Goal: Task Accomplishment & Management: Use online tool/utility

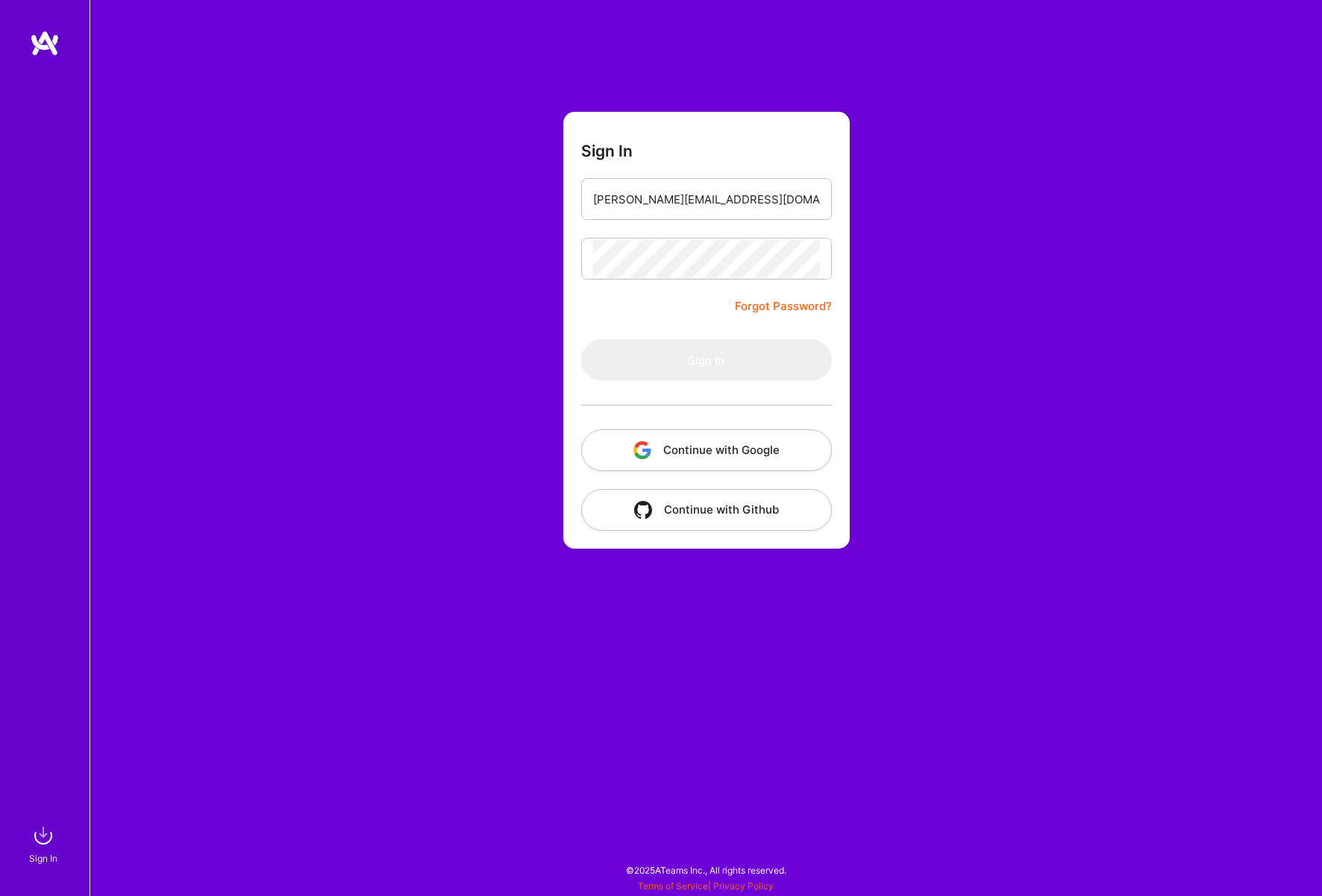
type input "[PERSON_NAME][EMAIL_ADDRESS][DOMAIN_NAME]"
click at [706, 360] on button "Sign In" at bounding box center [706, 360] width 251 height 42
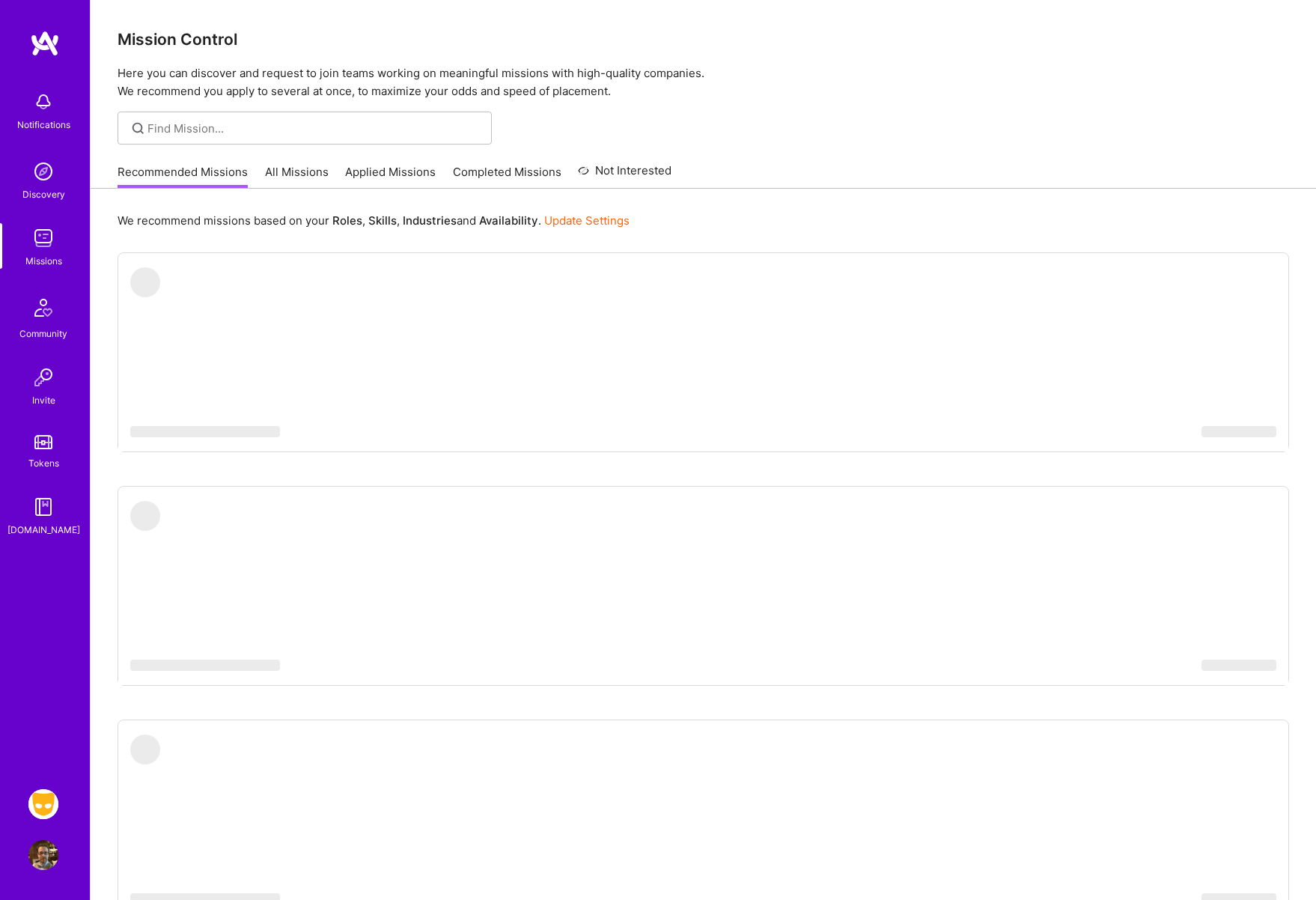
click at [43, 802] on img at bounding box center [43, 804] width 30 height 30
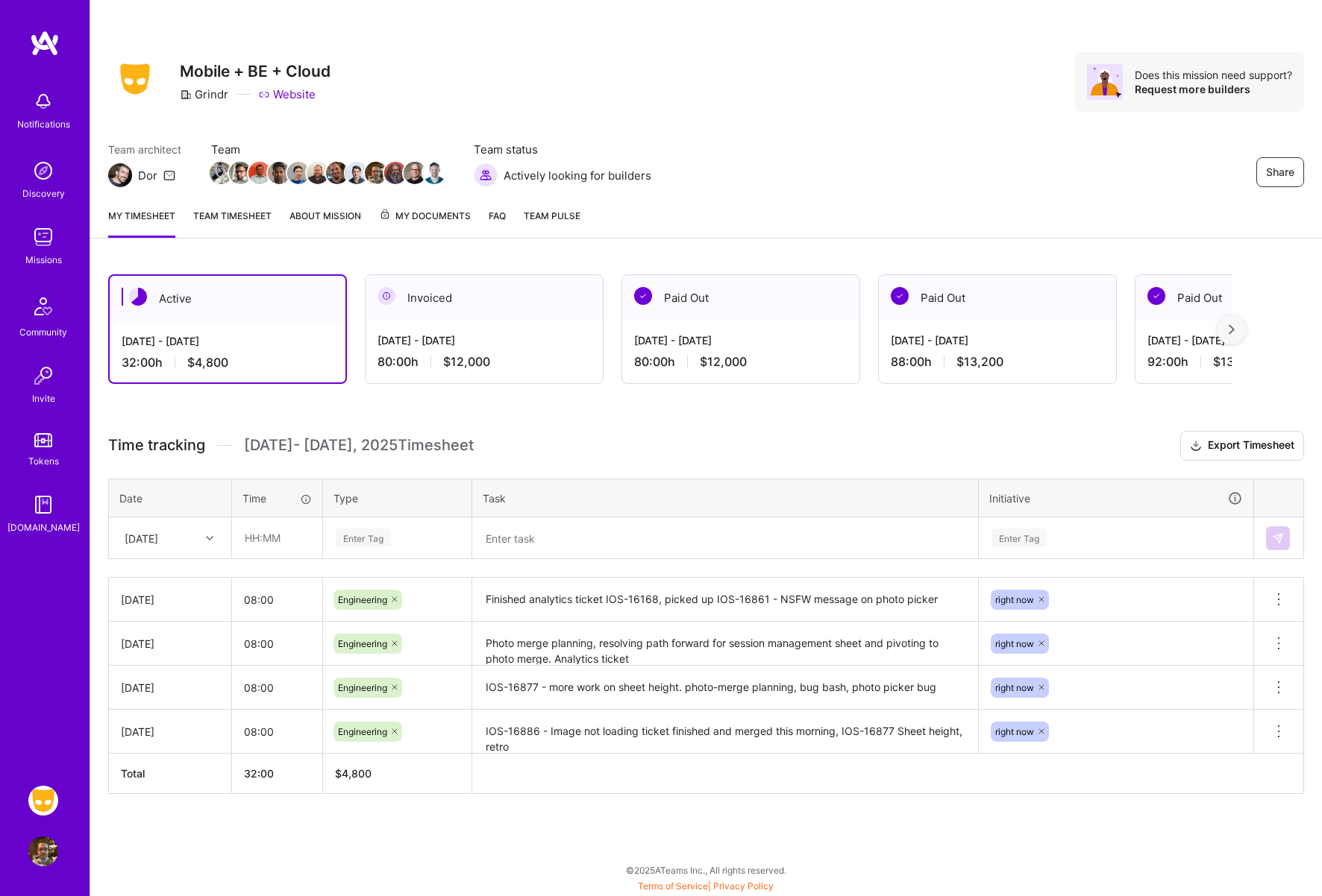
click at [207, 536] on icon at bounding box center [210, 539] width 8 height 8
click at [165, 747] on div "[DATE]" at bounding box center [170, 746] width 121 height 27
click at [270, 541] on input "text" at bounding box center [276, 538] width 89 height 39
type input "08:00"
click at [388, 540] on div "Enter Tag" at bounding box center [363, 538] width 56 height 23
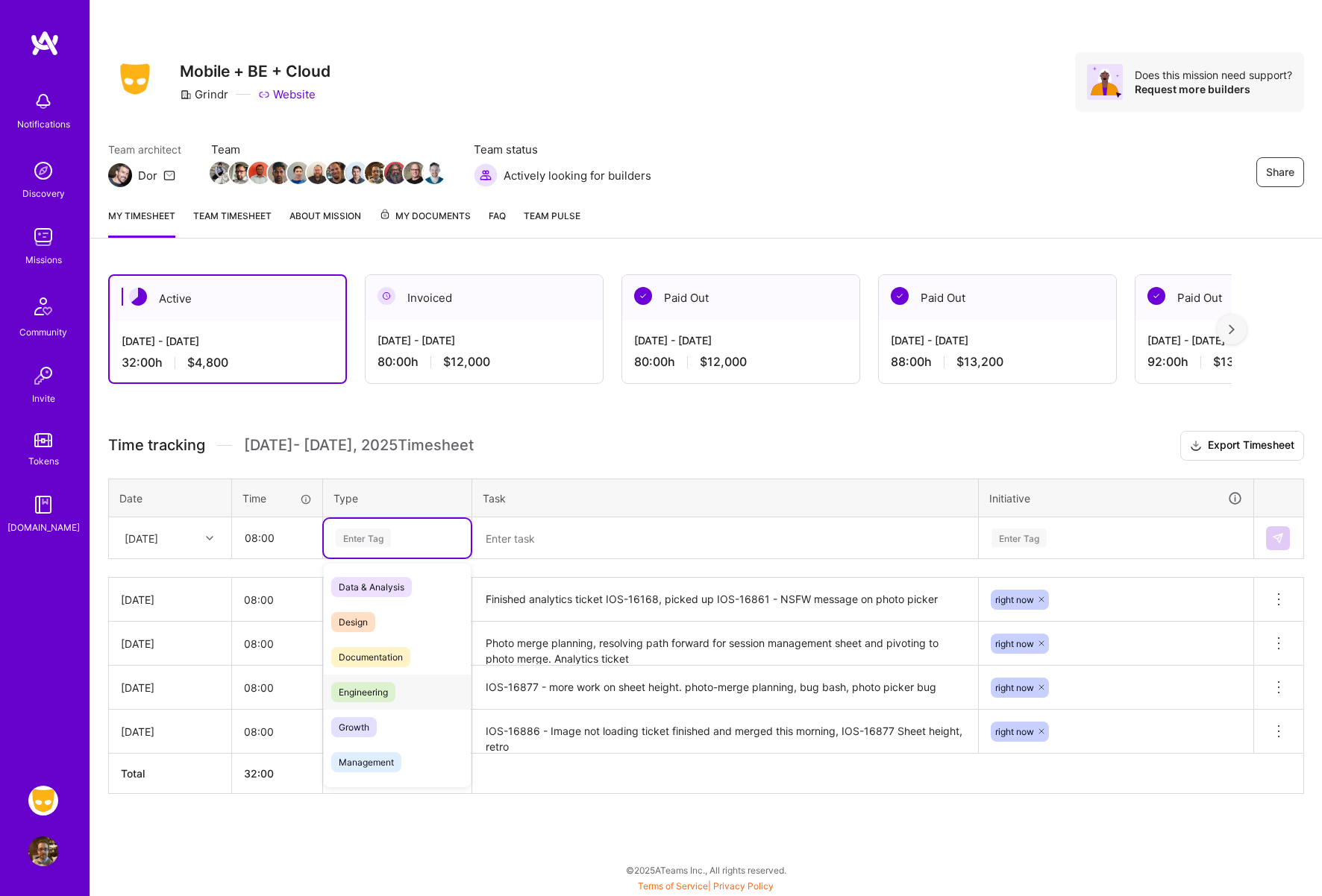
drag, startPoint x: 382, startPoint y: 690, endPoint x: 401, endPoint y: 682, distance: 20.6
click at [381, 690] on span "Engineering" at bounding box center [363, 692] width 64 height 20
click at [1014, 531] on div "Enter Tag" at bounding box center [1018, 538] width 56 height 23
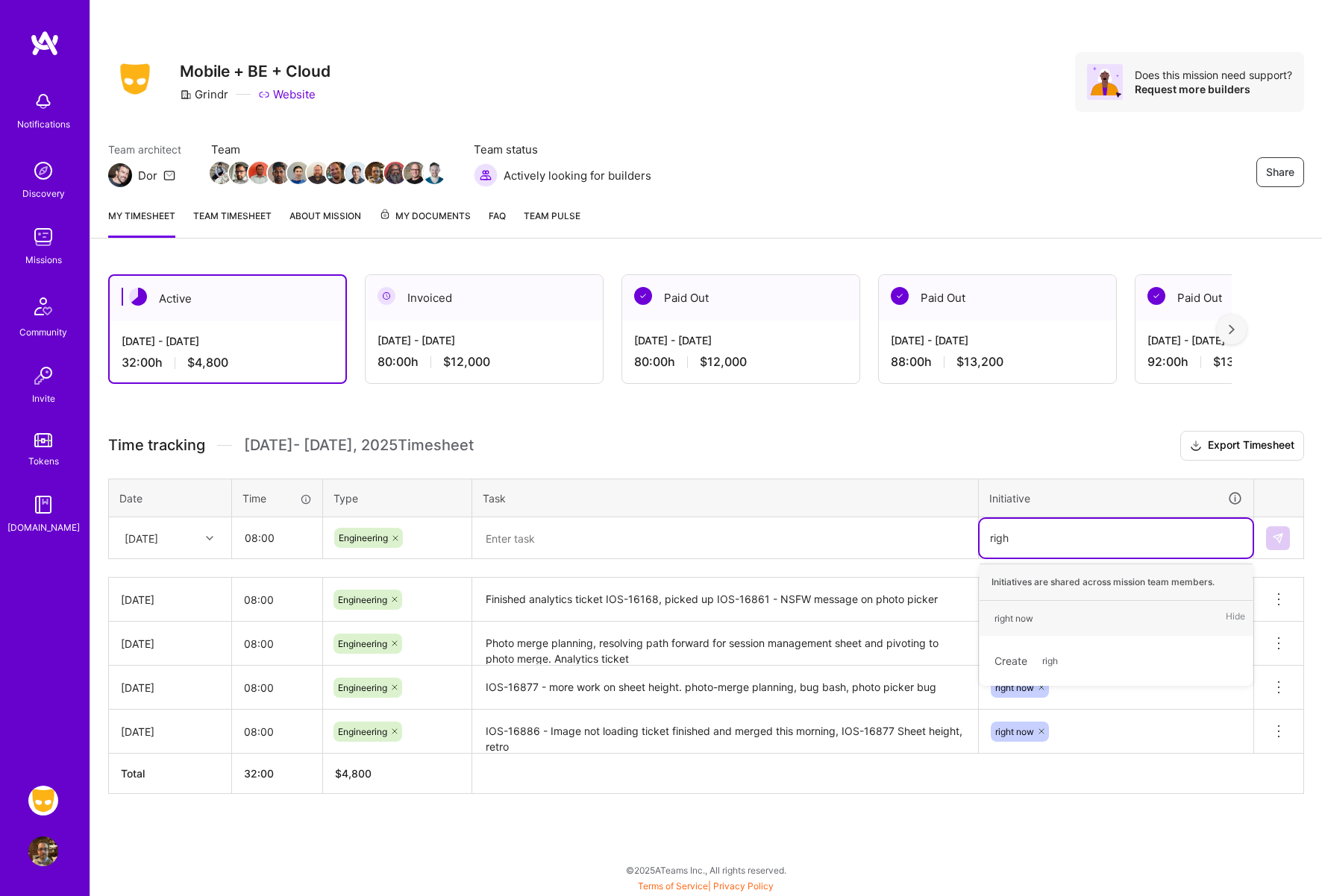
type input "right"
click at [1019, 616] on div "right now" at bounding box center [1013, 619] width 39 height 16
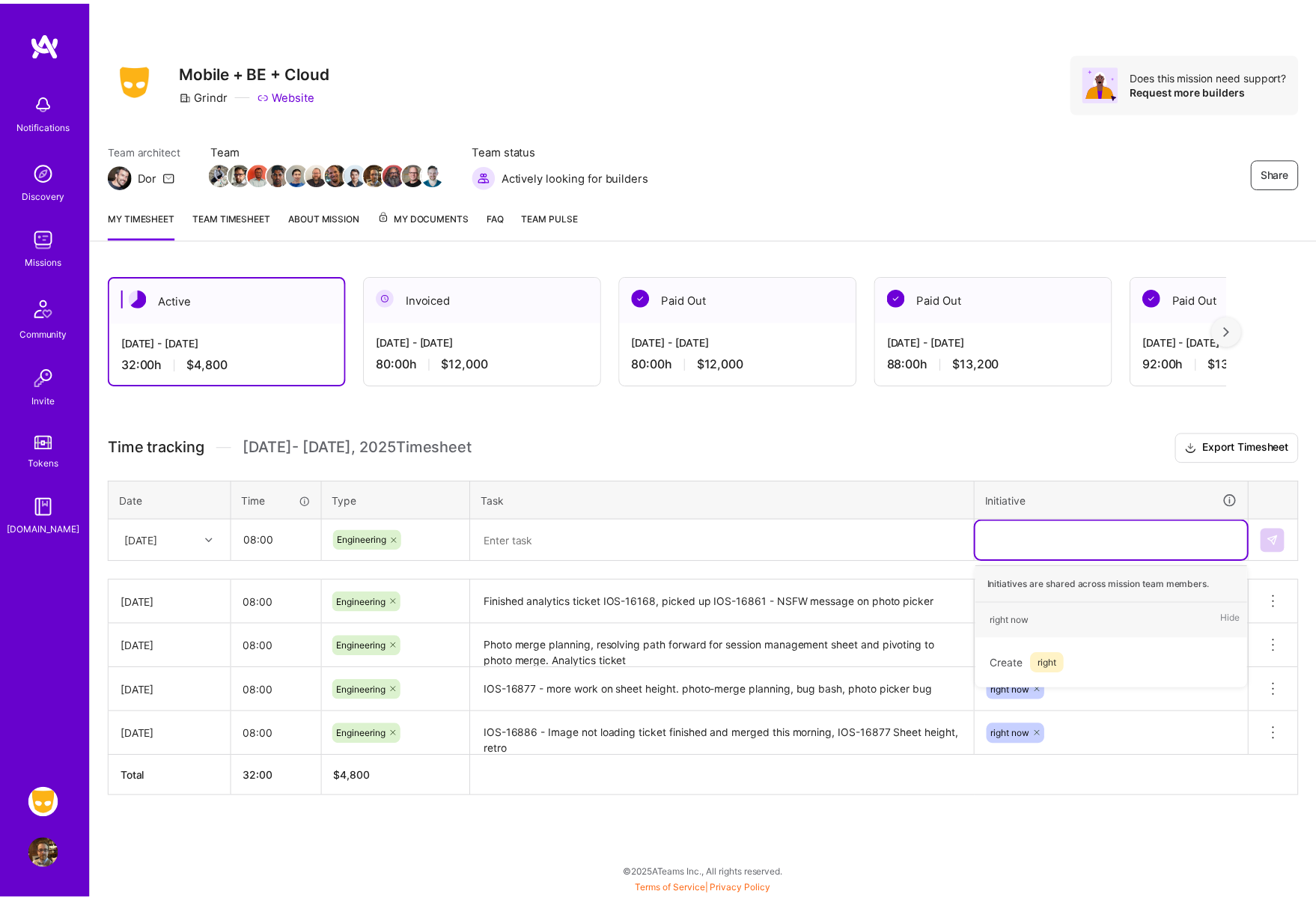
scroll to position [0, 0]
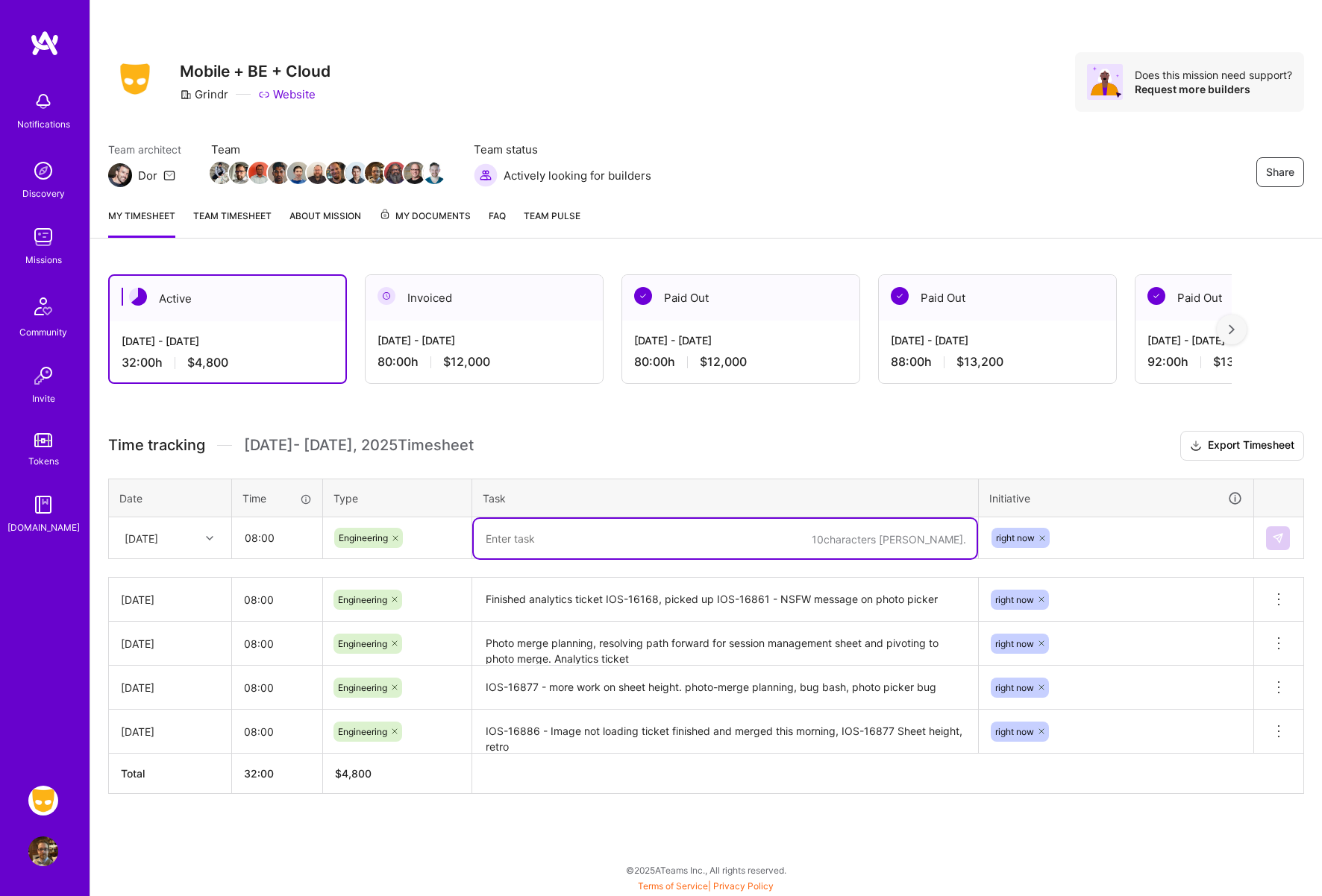
click at [568, 536] on textarea at bounding box center [724, 539] width 503 height 39
type textarea "Working on misc NSFW upload tickets - 17015 - drawer"
click at [1267, 535] on button at bounding box center [1278, 538] width 23 height 23
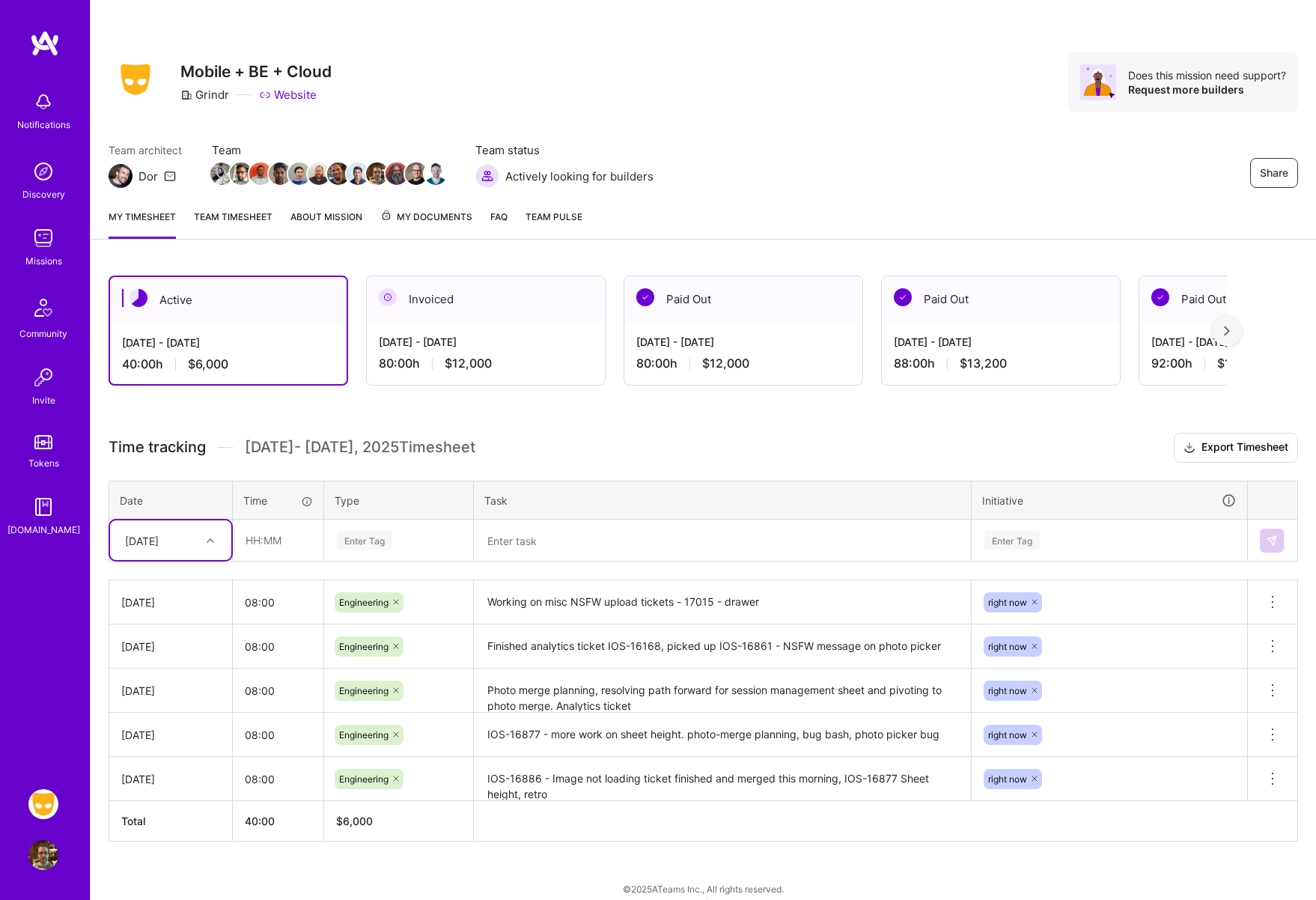
click at [208, 538] on icon at bounding box center [211, 541] width 8 height 8
drag, startPoint x: 164, startPoint y: 749, endPoint x: 206, endPoint y: 704, distance: 61.6
click at [164, 749] on div "[DATE]" at bounding box center [171, 749] width 122 height 27
click at [283, 541] on input "text" at bounding box center [277, 540] width 89 height 39
type input "08:00"
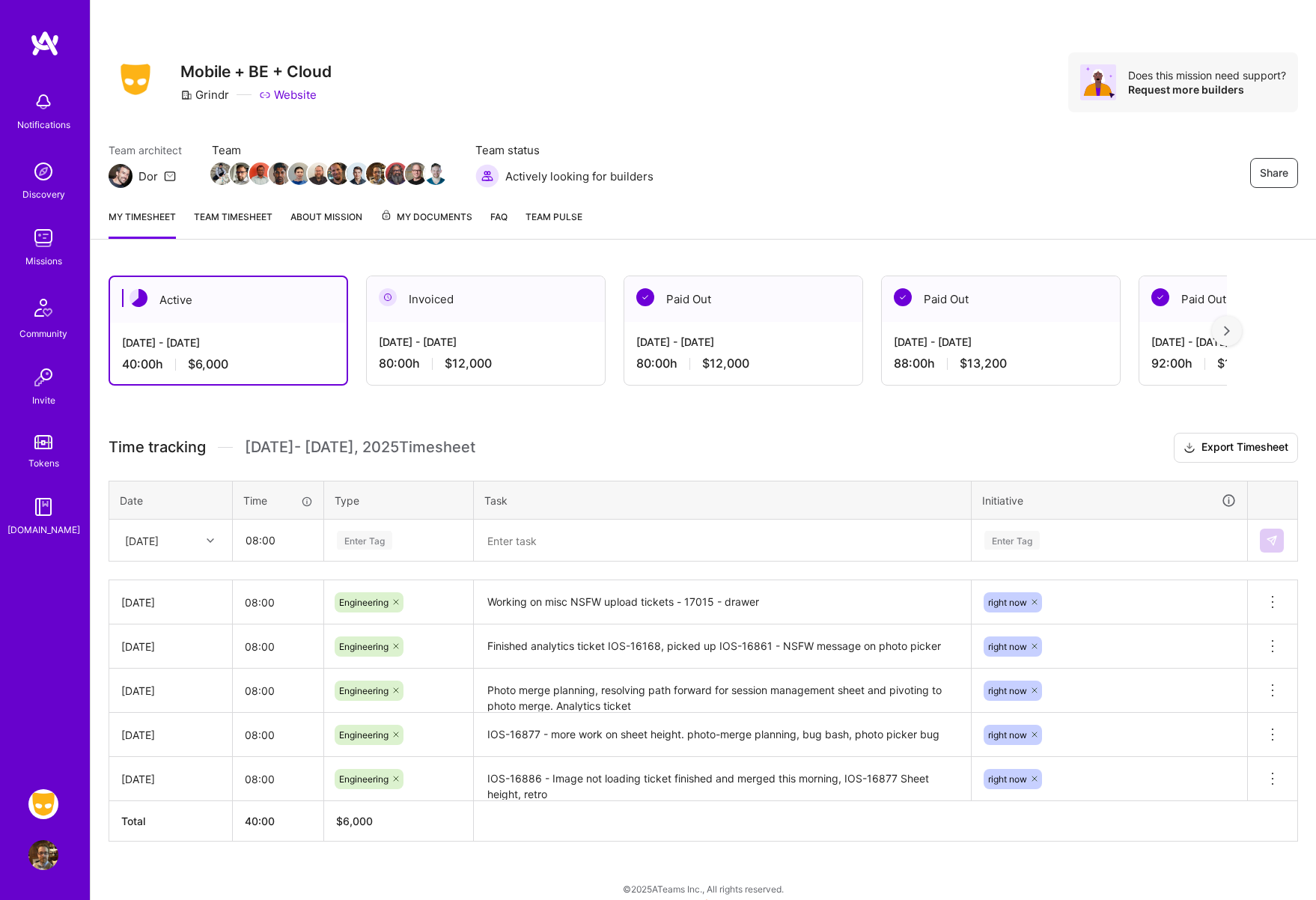
click at [365, 541] on div "Enter Tag" at bounding box center [365, 540] width 56 height 24
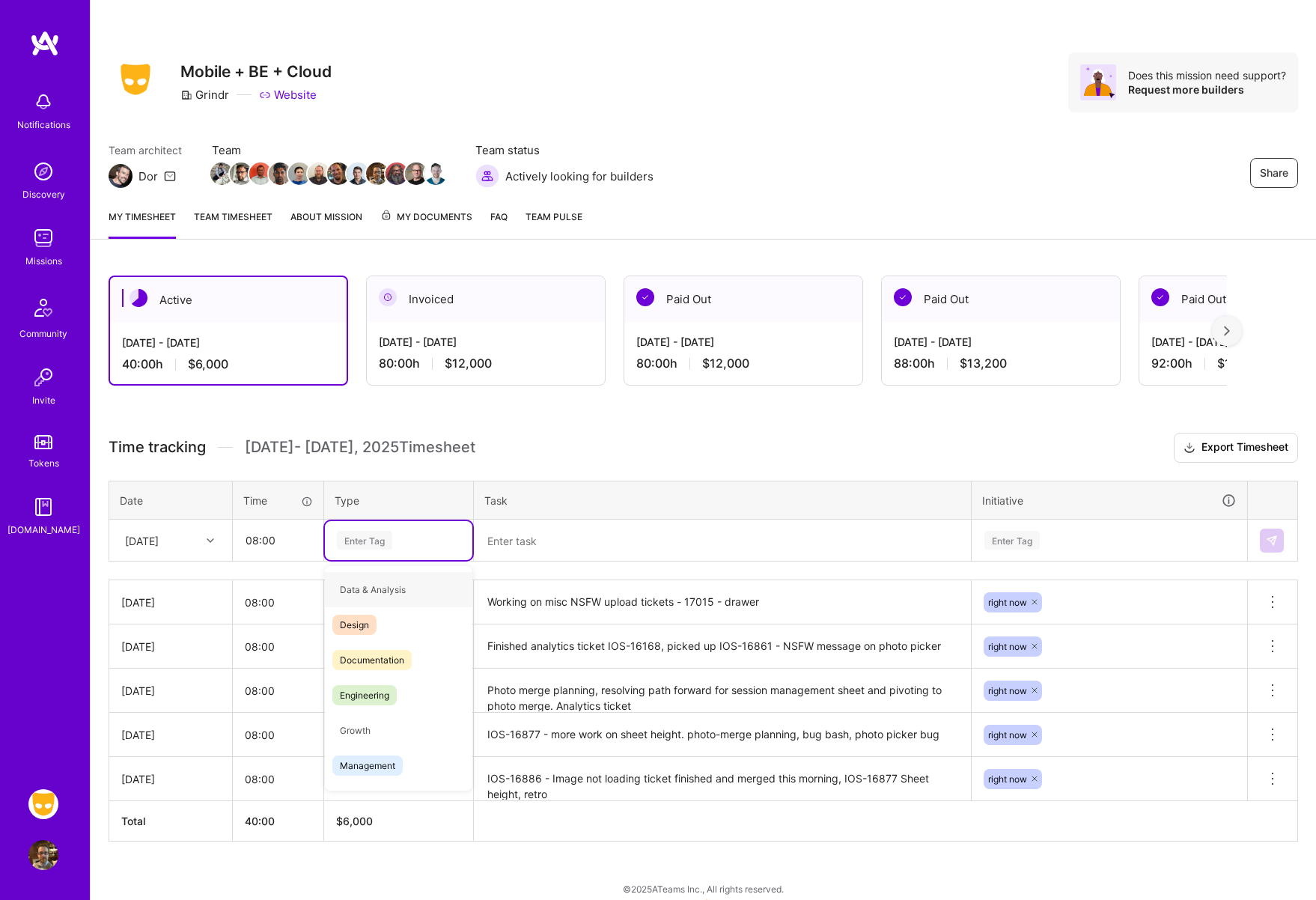
type input "e"
click at [381, 650] on span "Engineering" at bounding box center [365, 660] width 65 height 21
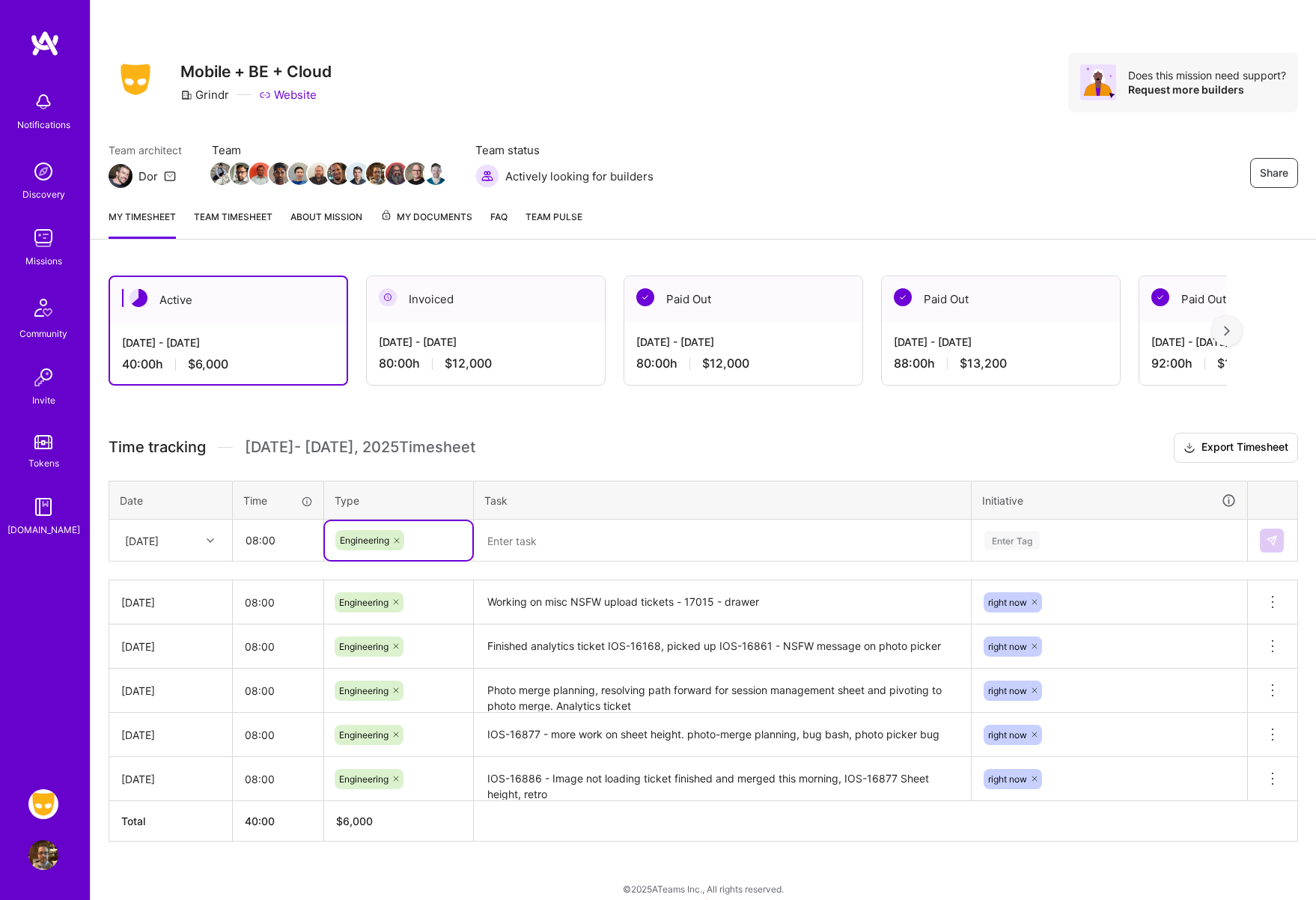
click at [570, 551] on textarea at bounding box center [722, 541] width 494 height 39
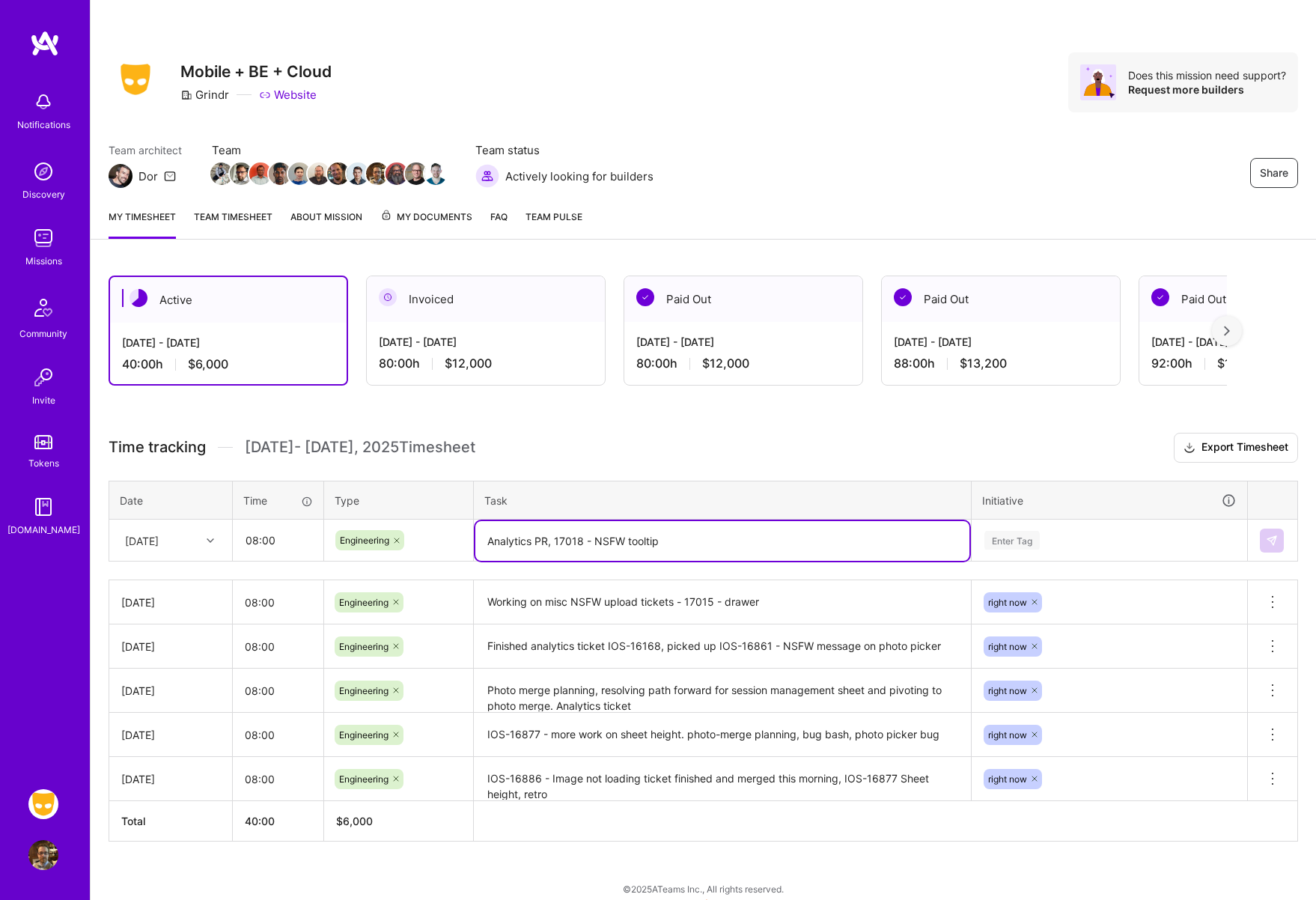
type textarea "Analytics PR, 17018 - NSFW tooltip"
click at [1001, 540] on div "Enter Tag" at bounding box center [1012, 540] width 56 height 24
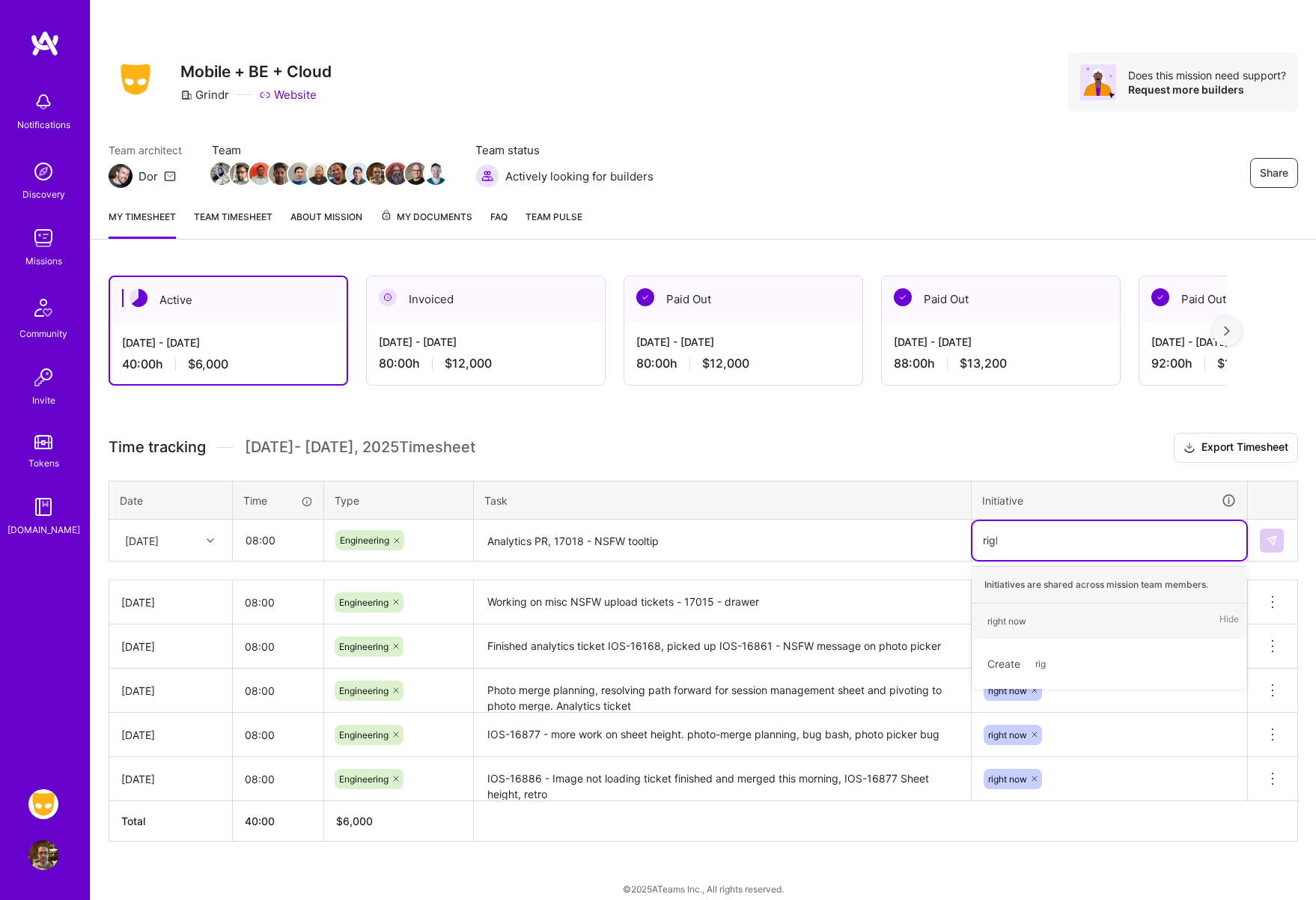
type input "right"
click at [1002, 615] on div "right now" at bounding box center [1007, 622] width 39 height 16
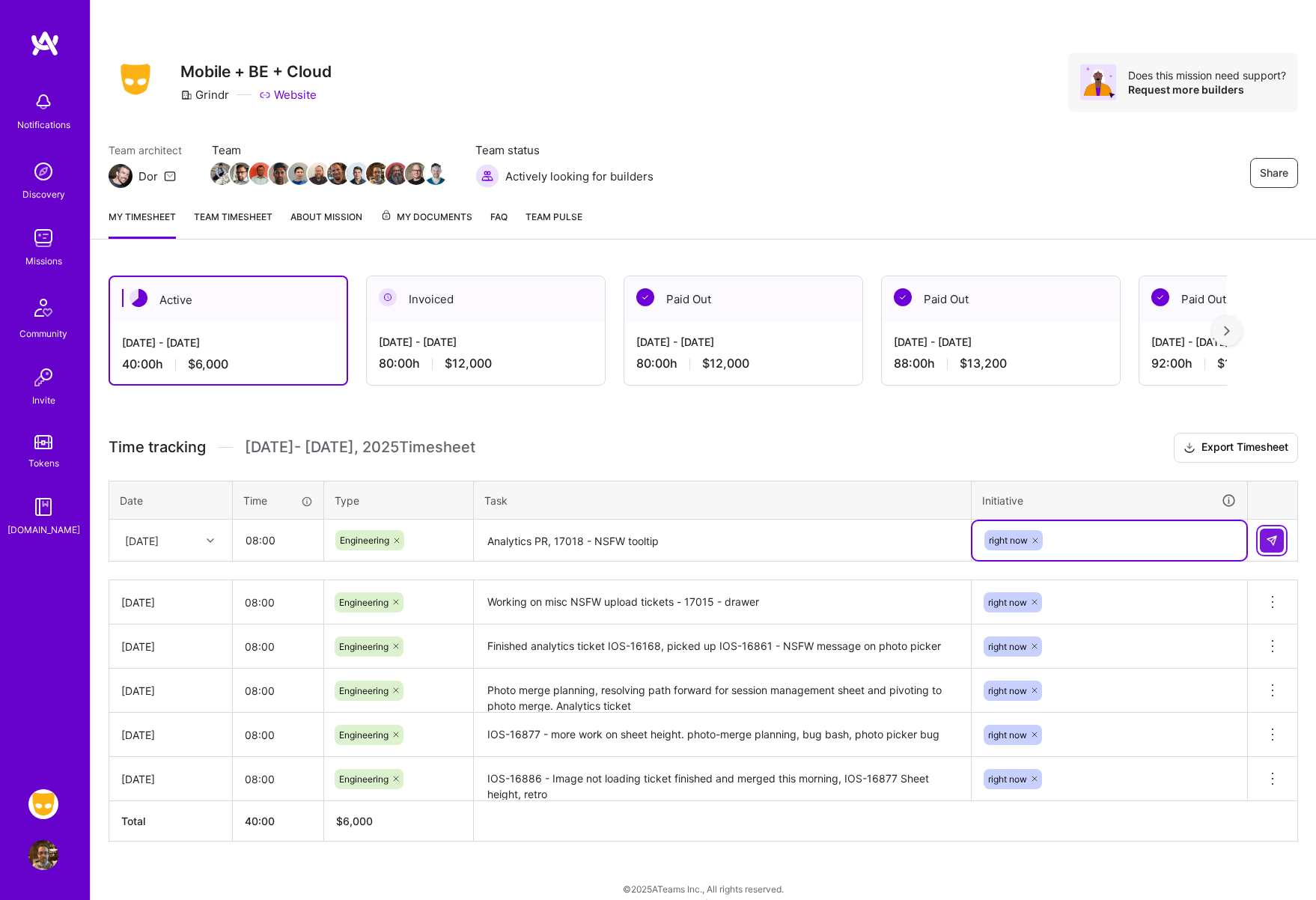
click at [1271, 535] on img at bounding box center [1272, 541] width 12 height 12
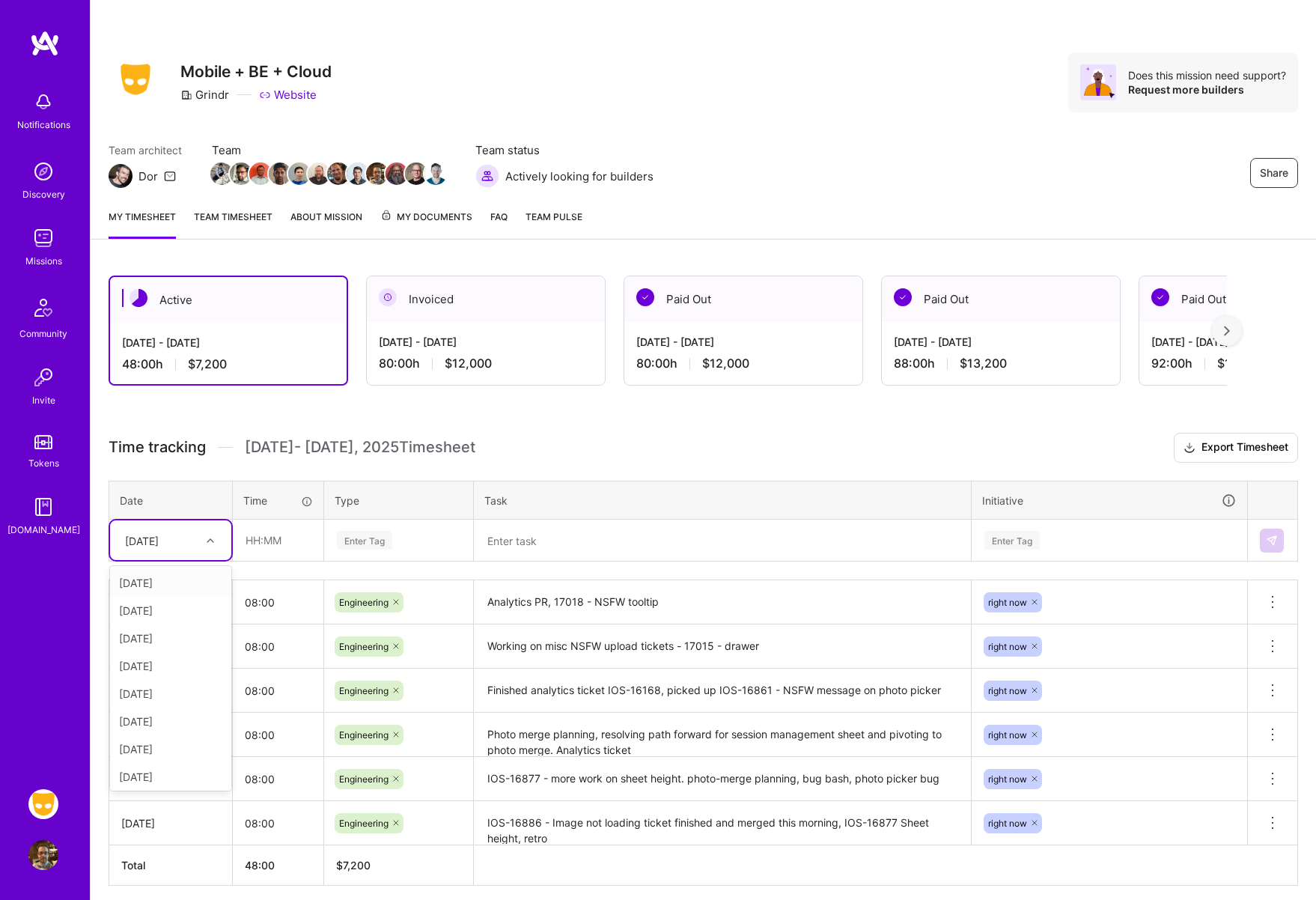
click at [213, 541] on icon at bounding box center [211, 541] width 8 height 8
click at [151, 706] on div "[DATE]" at bounding box center [171, 709] width 122 height 27
click at [264, 547] on input "text" at bounding box center [277, 540] width 89 height 39
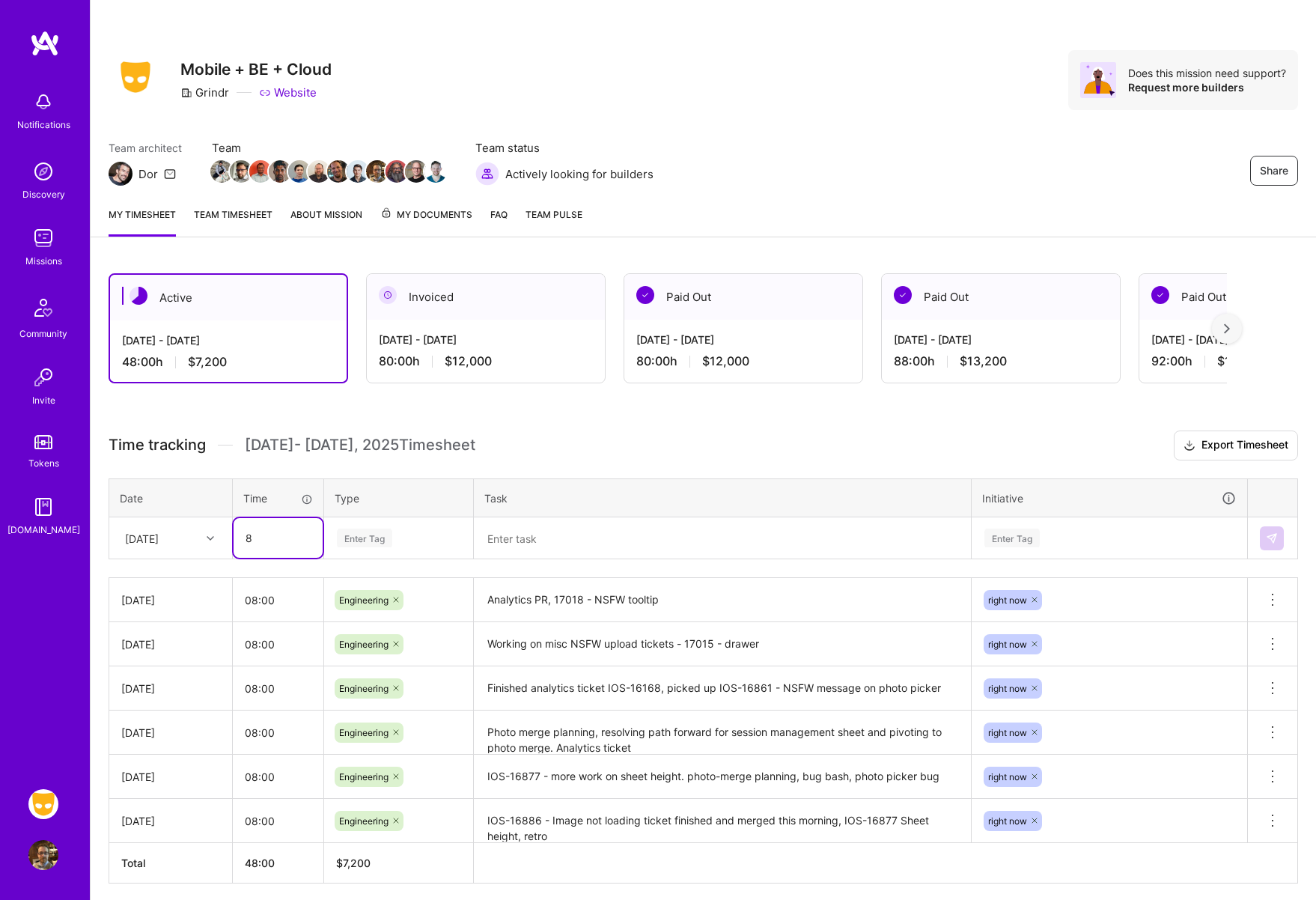
scroll to position [2, 0]
type input "08:00"
click at [368, 539] on div "Enter Tag" at bounding box center [365, 538] width 56 height 24
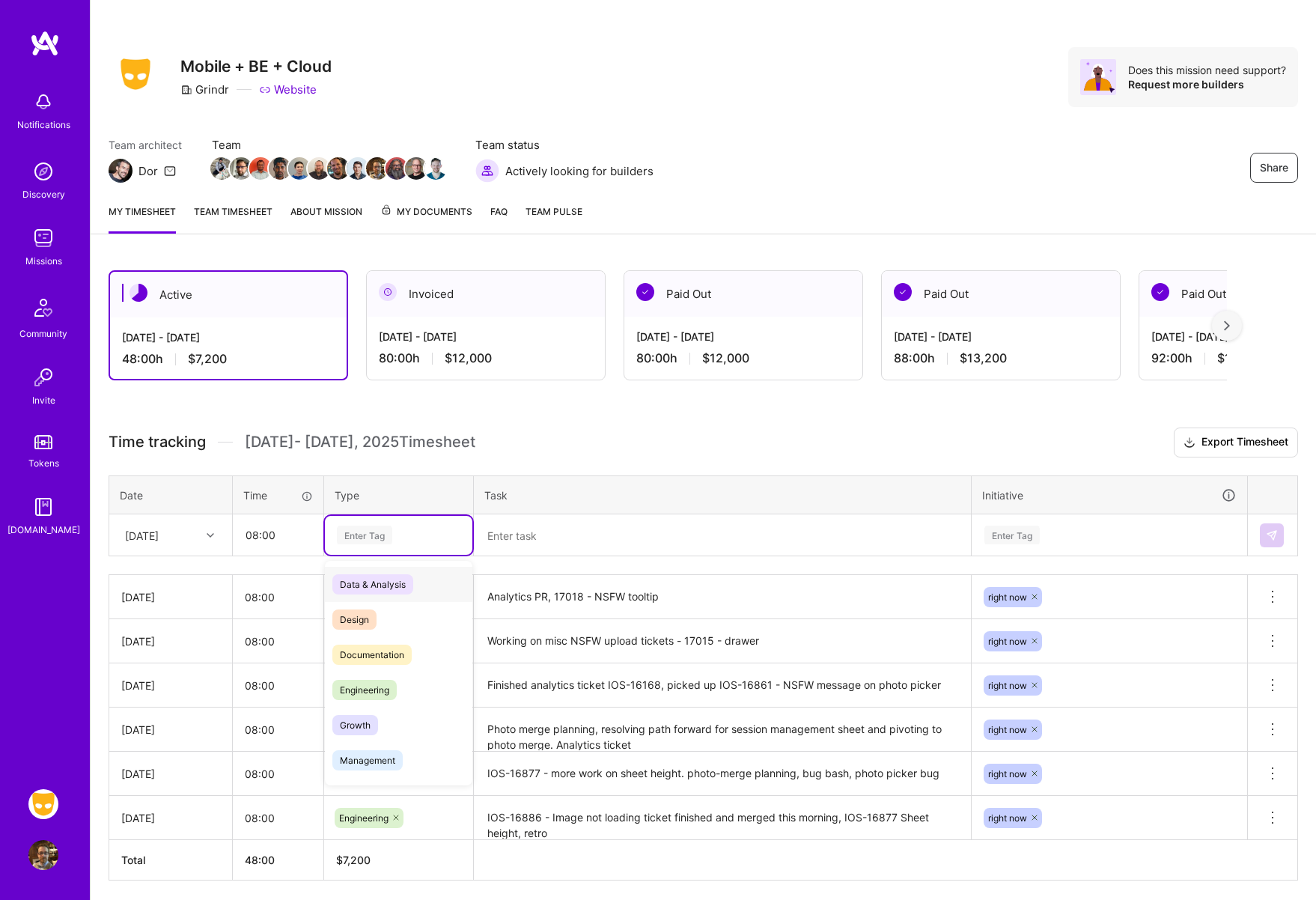
scroll to position [7, 0]
drag, startPoint x: 359, startPoint y: 692, endPoint x: 579, endPoint y: 656, distance: 222.9
click at [360, 692] on span "Engineering" at bounding box center [365, 688] width 65 height 21
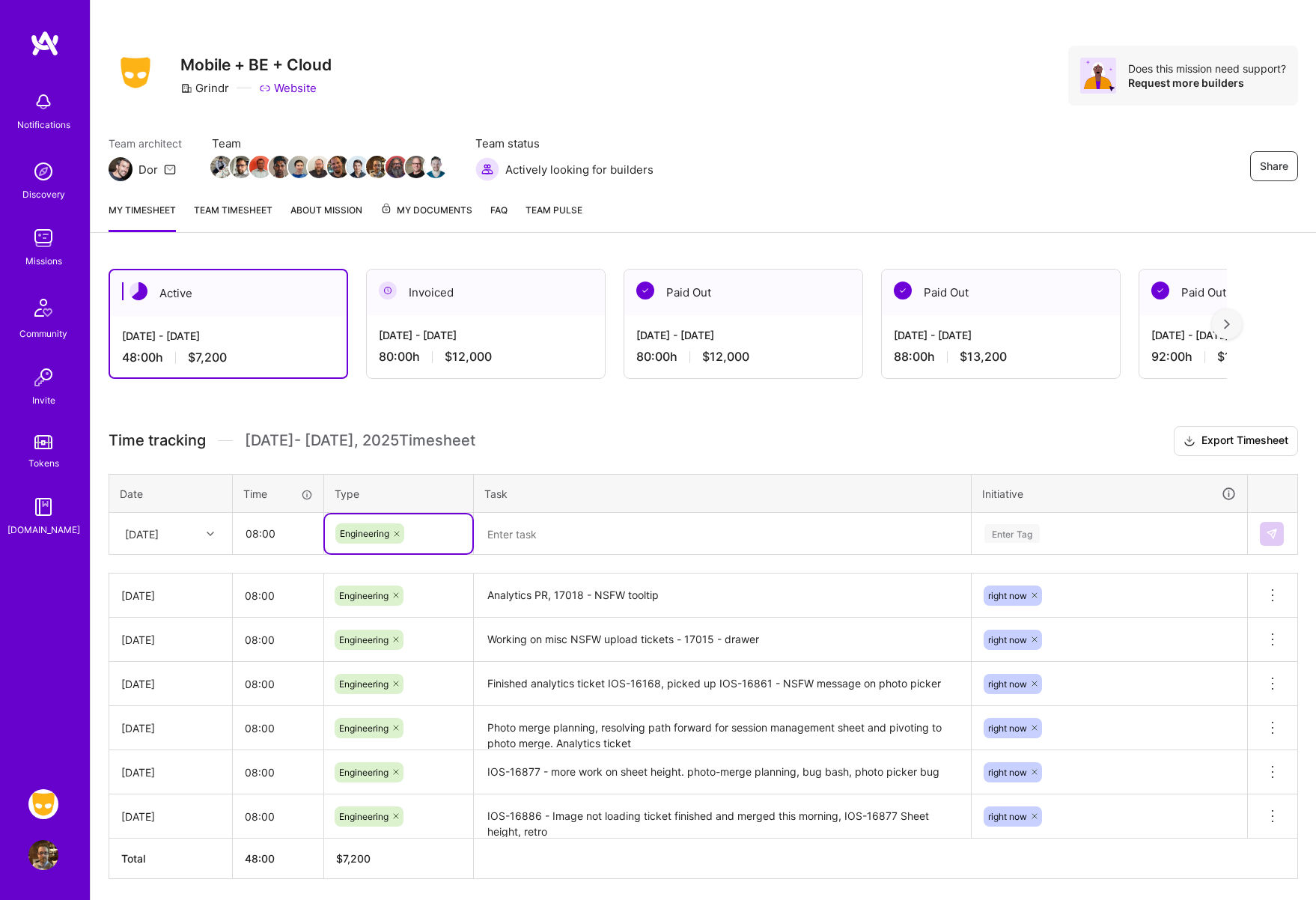
click at [1011, 542] on div "Enter Tag" at bounding box center [1012, 534] width 56 height 24
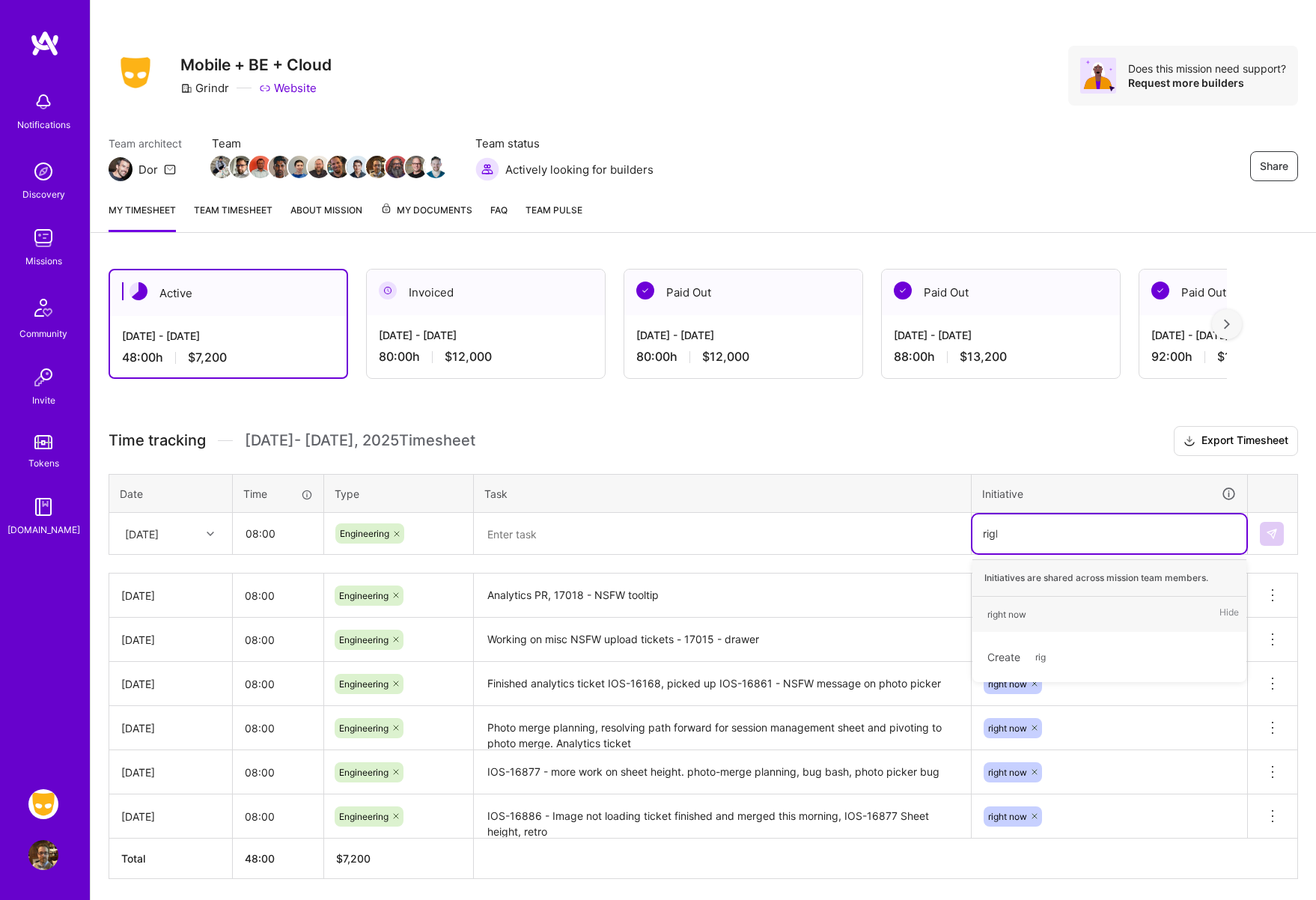
type input "right"
click at [1011, 615] on div "right now" at bounding box center [1007, 615] width 39 height 16
click at [883, 534] on div at bounding box center [722, 534] width 496 height 0
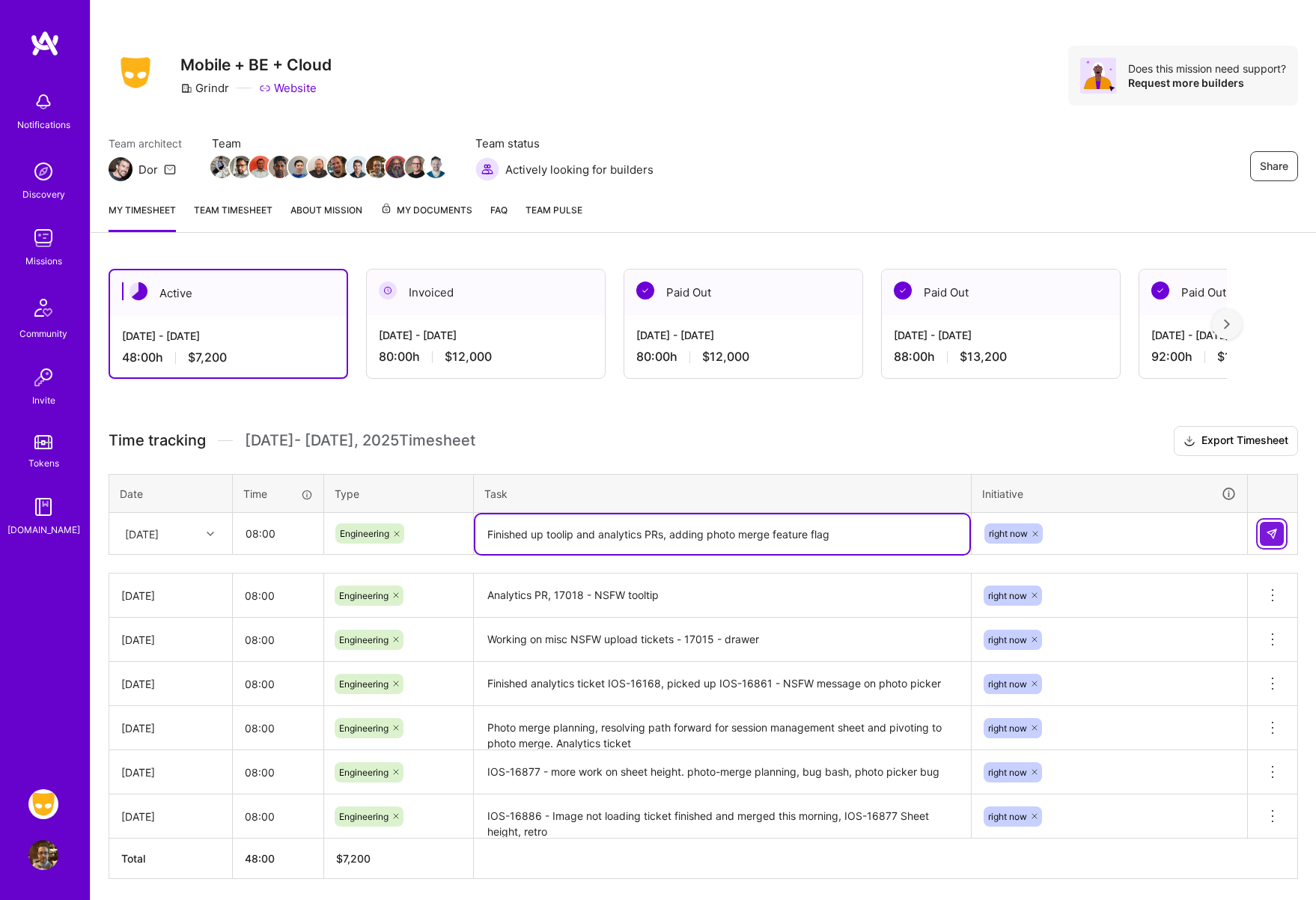
type textarea "Finished up toolip and analytics PRs, adding photo merge feature flag"
click at [1267, 535] on img at bounding box center [1272, 534] width 12 height 12
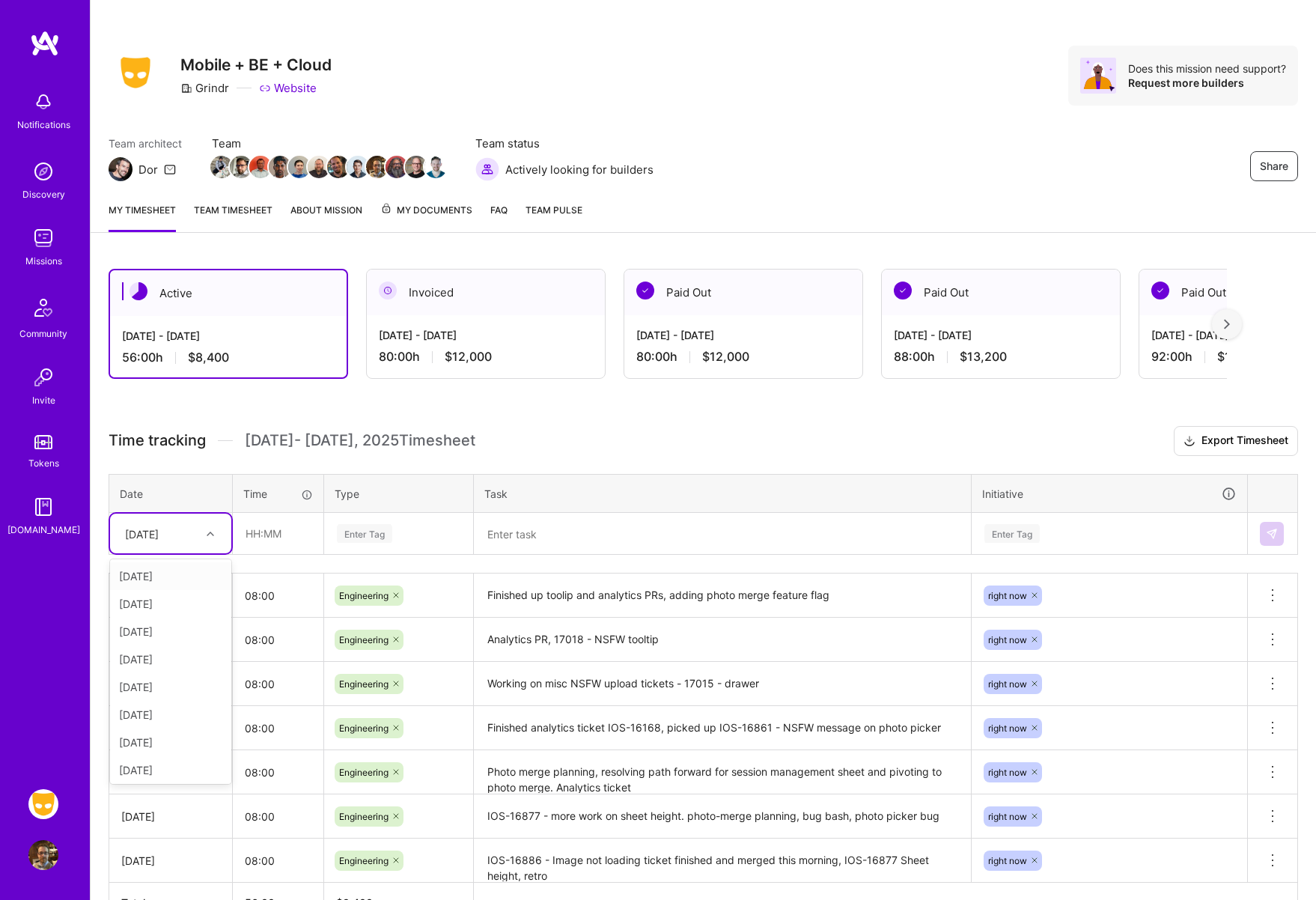
click at [211, 535] on icon at bounding box center [211, 534] width 8 height 8
click at [166, 702] on div "[DATE]" at bounding box center [171, 701] width 122 height 27
click at [281, 544] on input "text" at bounding box center [277, 533] width 89 height 39
type input "08:00"
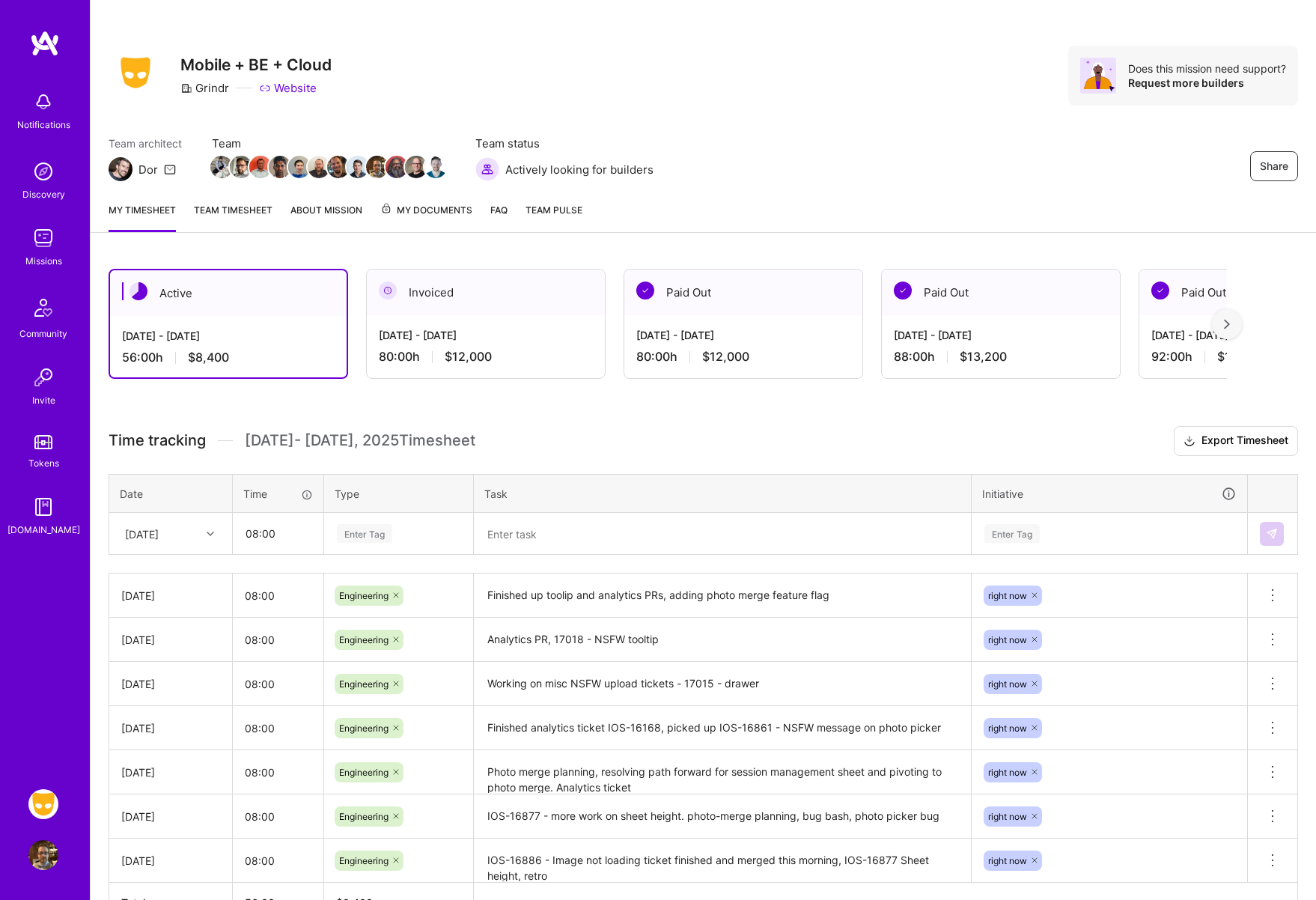
click at [355, 538] on div "Enter Tag" at bounding box center [365, 534] width 56 height 24
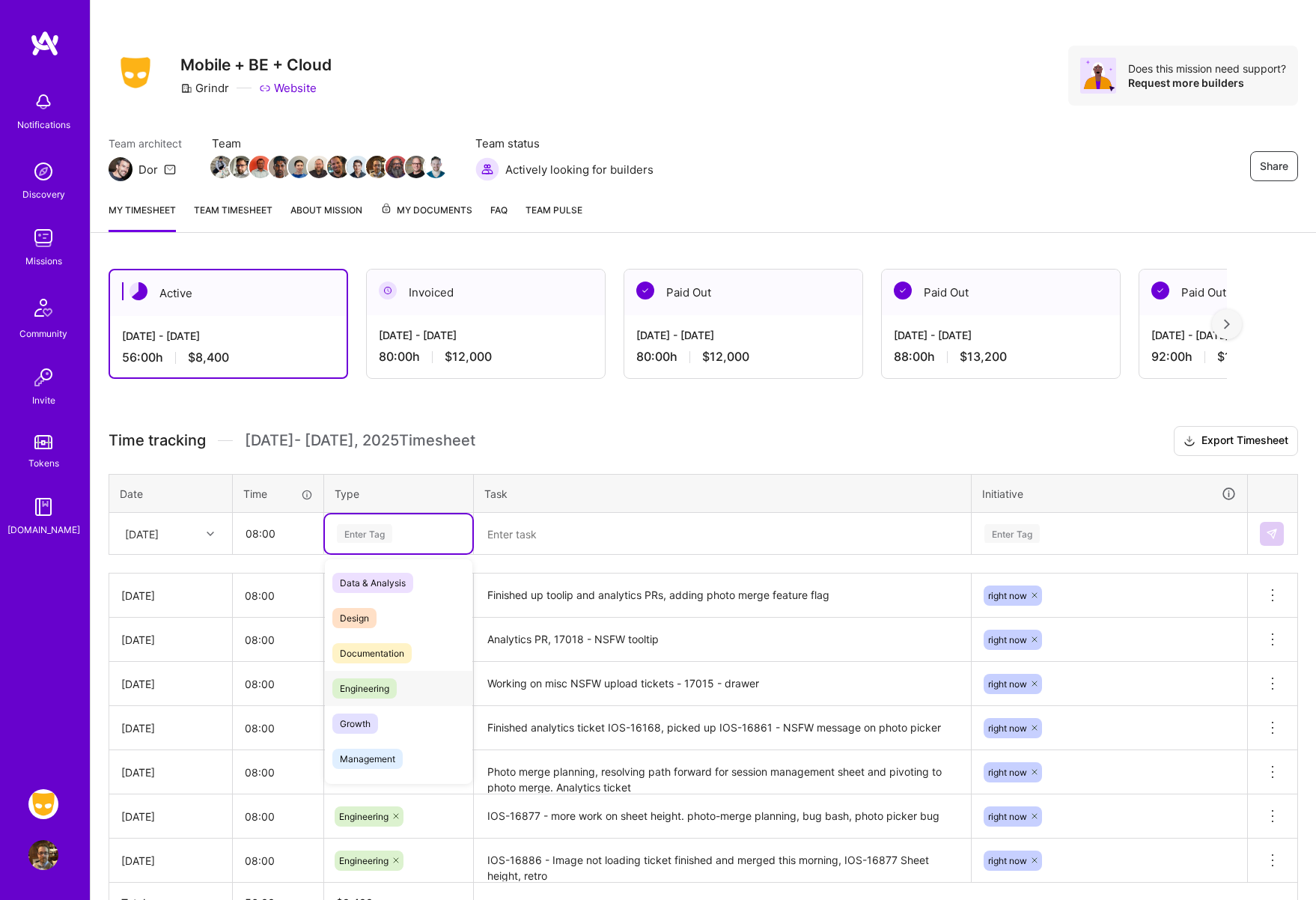
drag, startPoint x: 379, startPoint y: 687, endPoint x: 513, endPoint y: 573, distance: 175.9
click at [379, 686] on span "Engineering" at bounding box center [365, 688] width 65 height 21
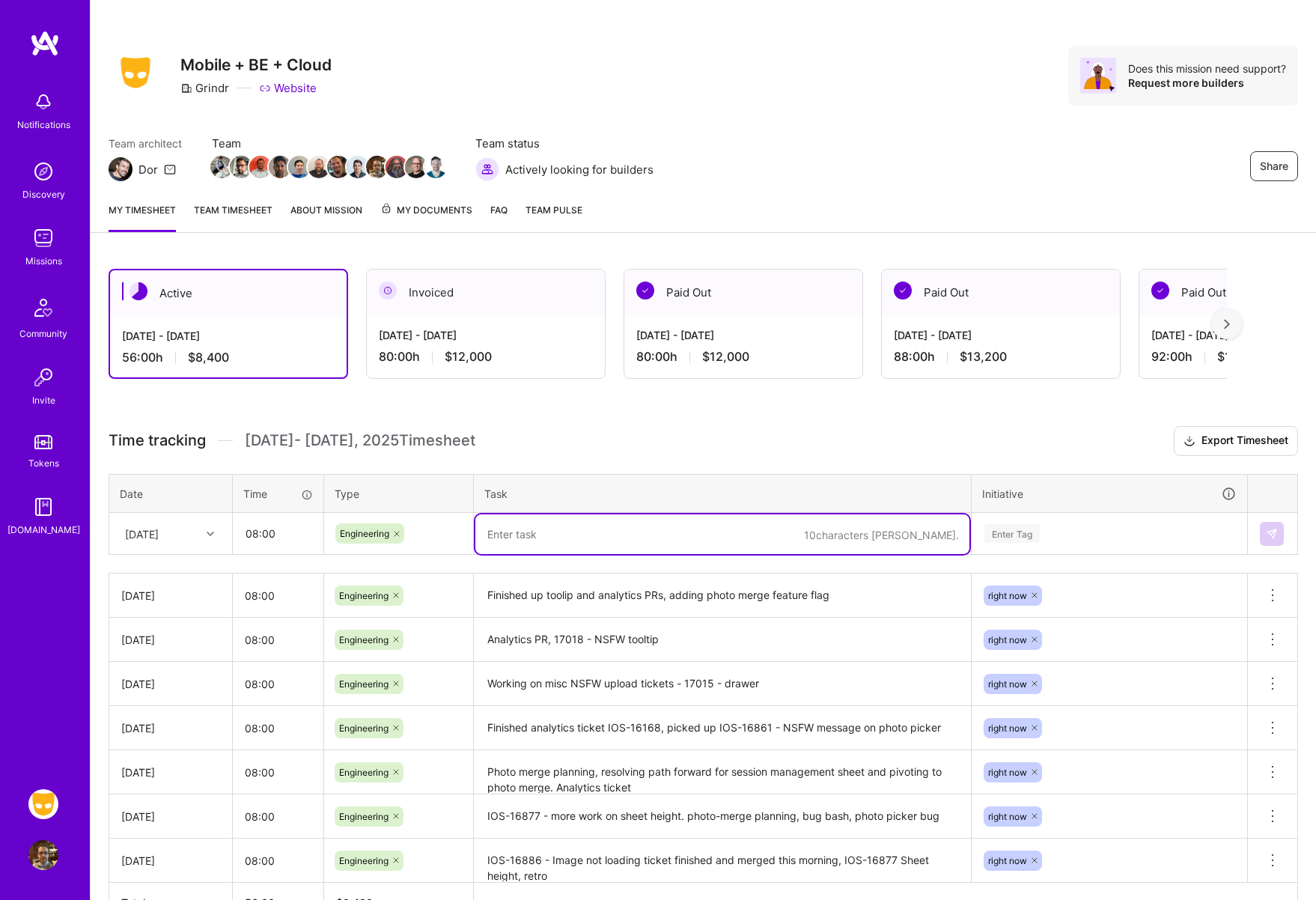
click at [548, 541] on textarea at bounding box center [722, 534] width 494 height 39
type textarea "Cleanup content hub snapshots, continued work on NSFW tickets"
click at [1010, 532] on div "Enter Tag" at bounding box center [1012, 534] width 56 height 24
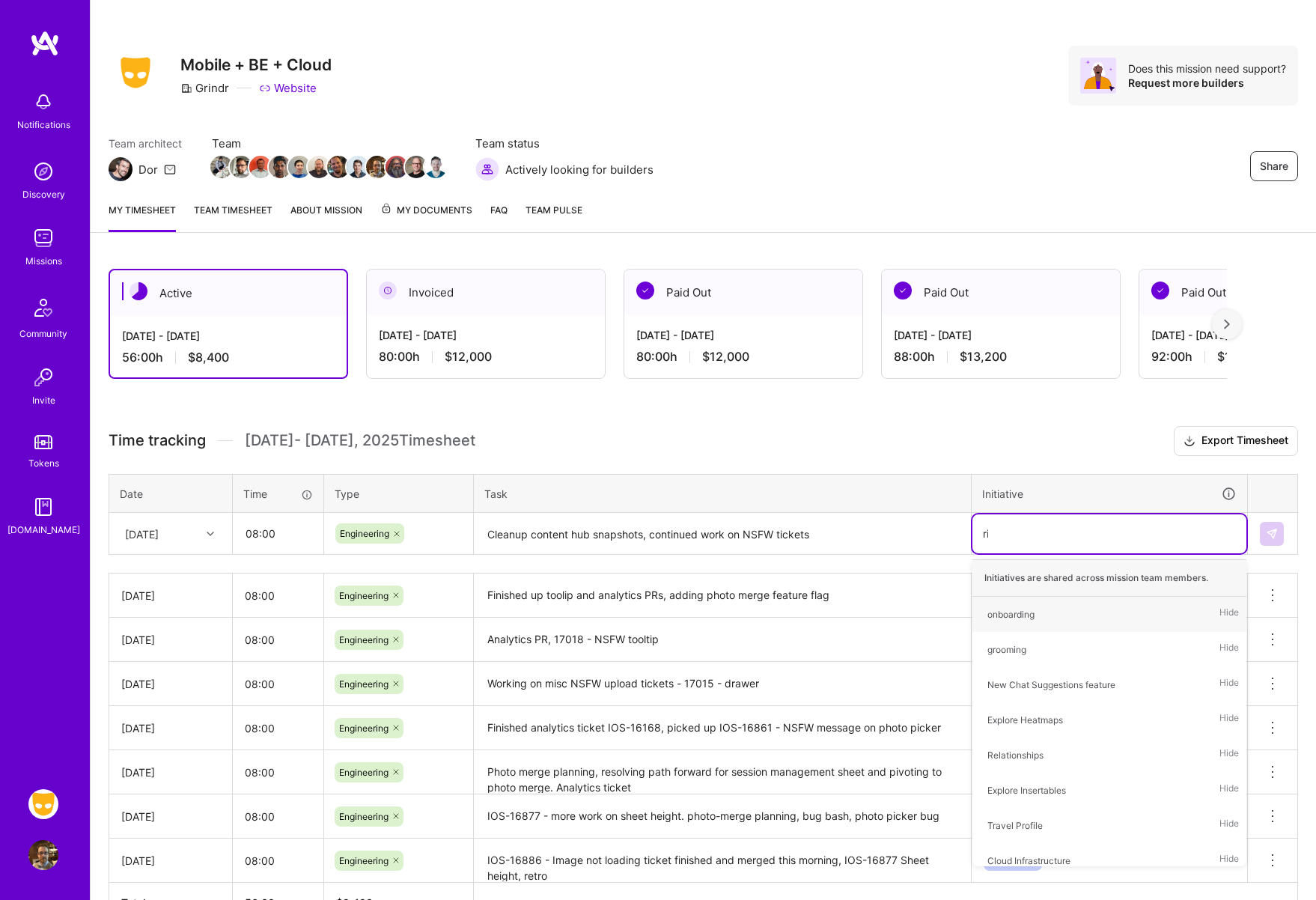
type input "rig"
click at [1005, 618] on div "right now" at bounding box center [1007, 615] width 39 height 16
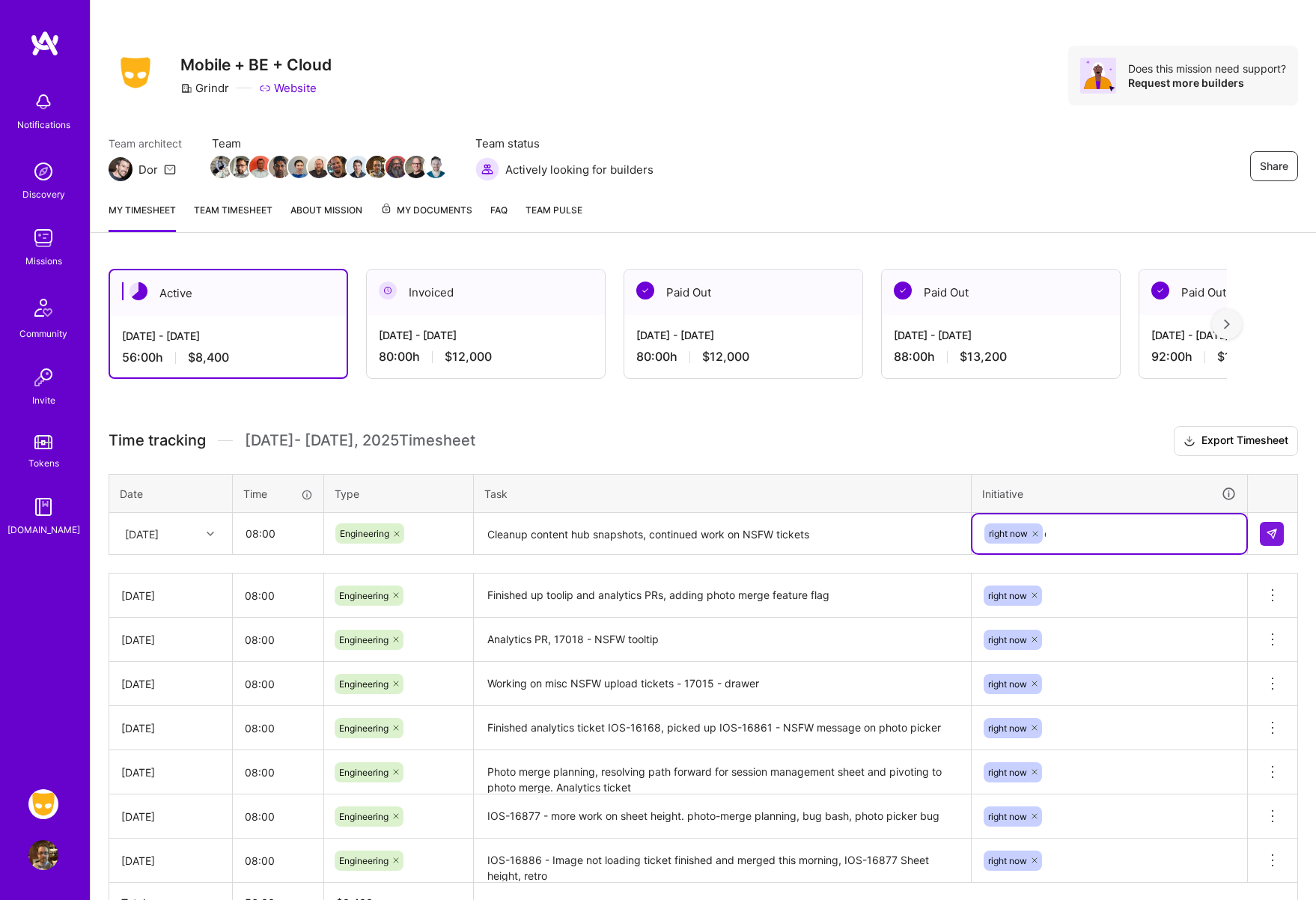
type input "con"
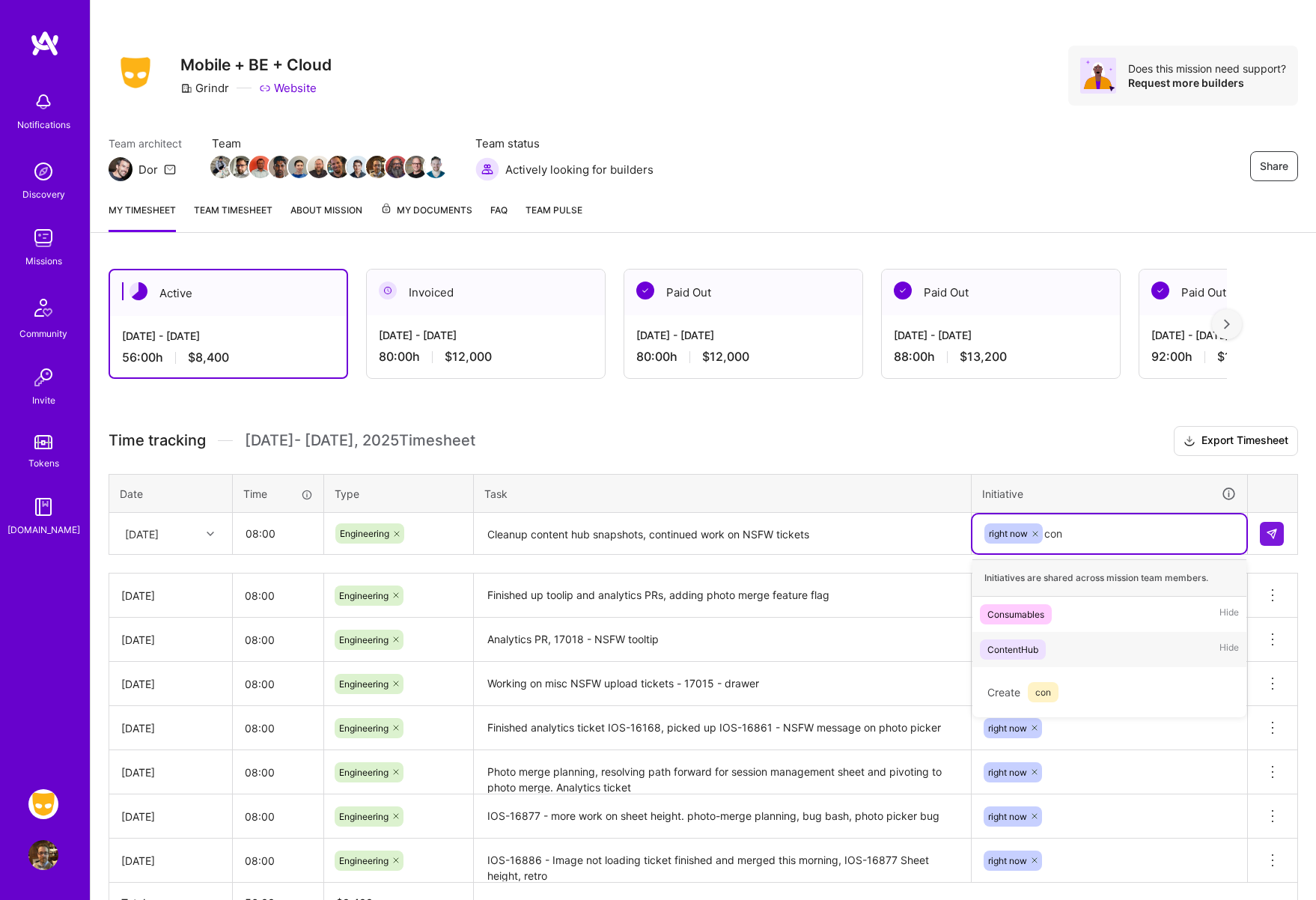
click at [1003, 646] on div "ContentHub" at bounding box center [1013, 650] width 51 height 16
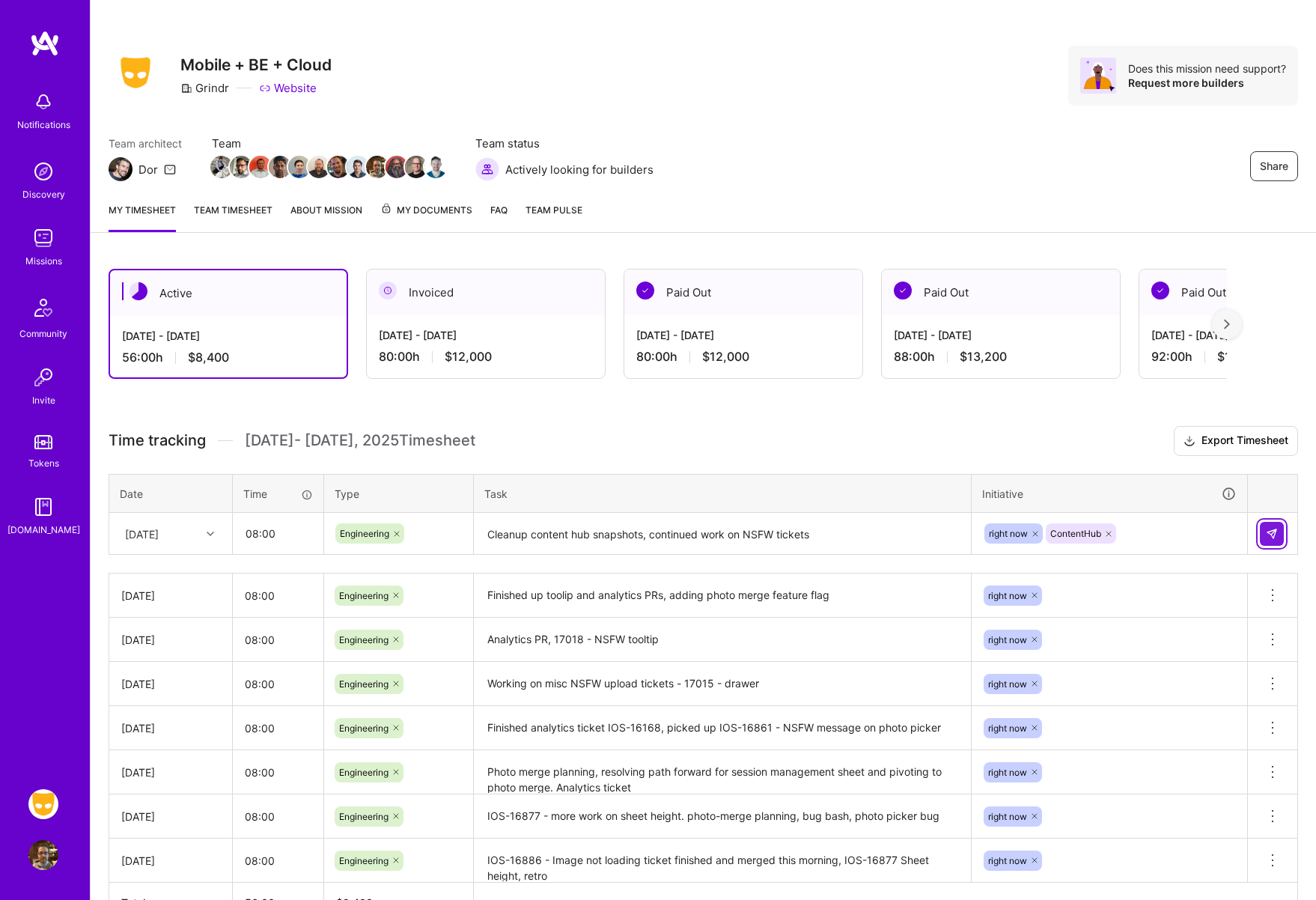
click at [1280, 538] on button at bounding box center [1272, 534] width 24 height 24
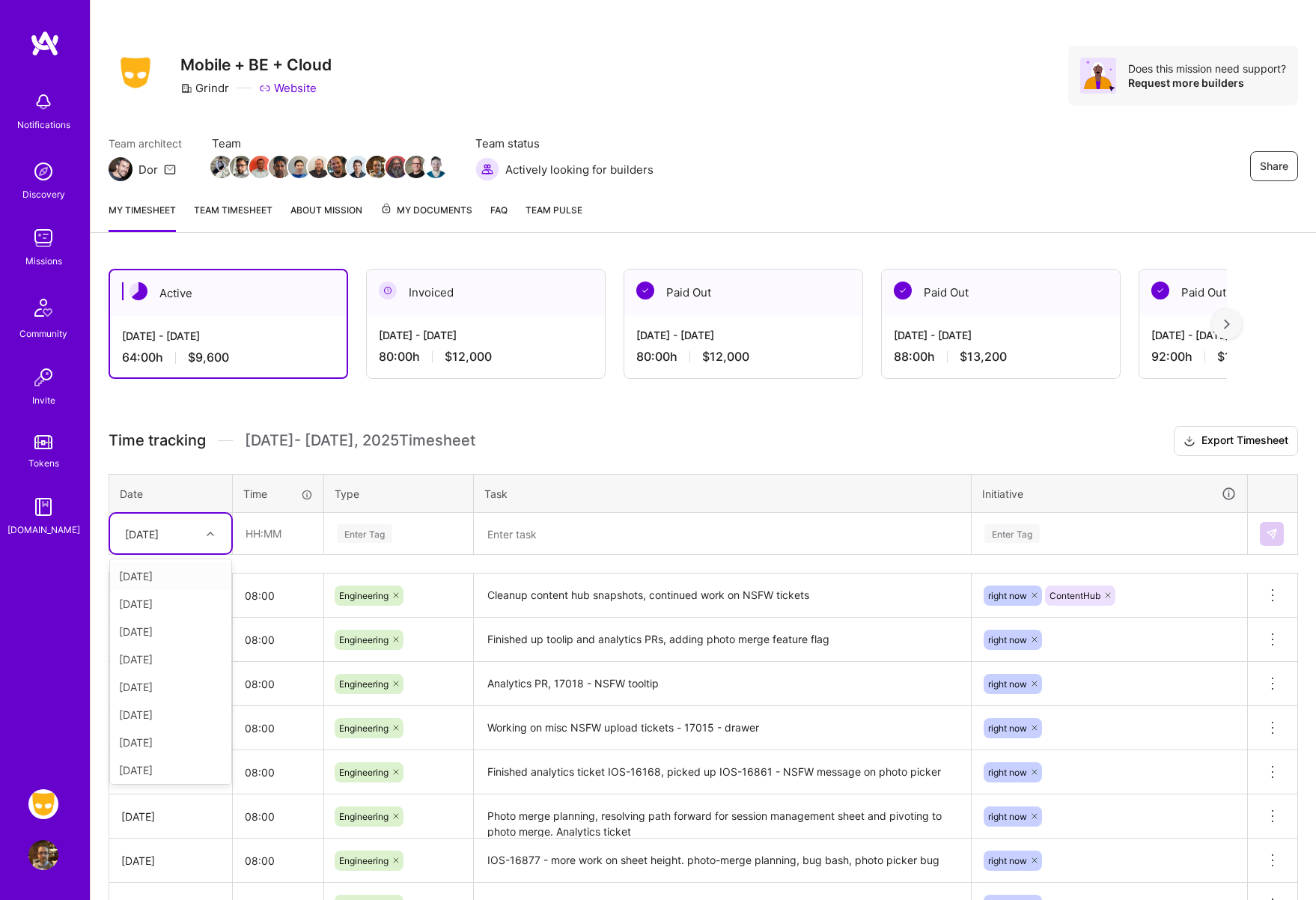
click at [211, 533] on icon at bounding box center [211, 534] width 8 height 8
click at [164, 702] on div "[DATE]" at bounding box center [171, 704] width 122 height 27
click at [268, 534] on input "text" at bounding box center [277, 533] width 89 height 39
type input "08:00"
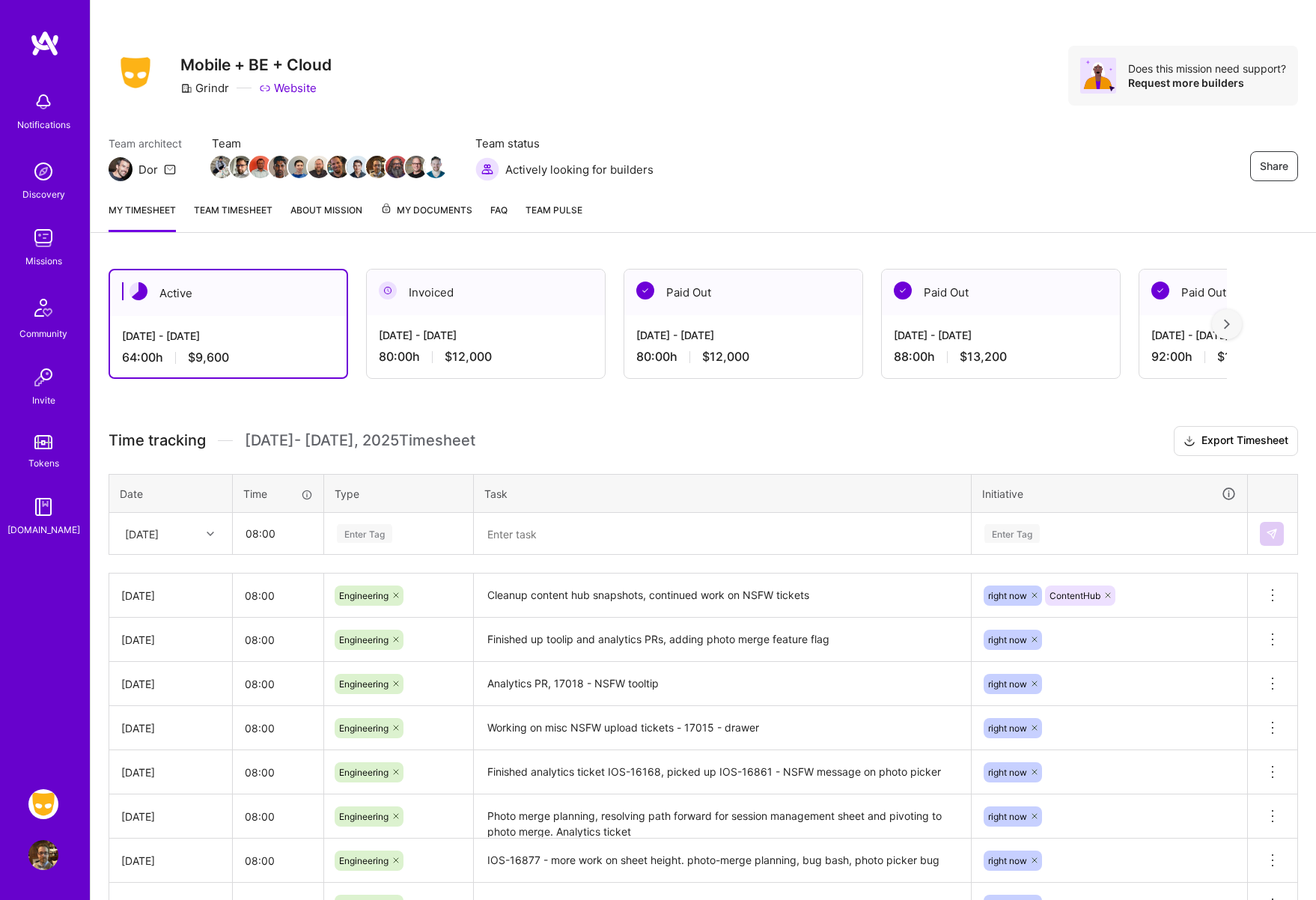
click at [352, 535] on div "Enter Tag" at bounding box center [365, 534] width 56 height 24
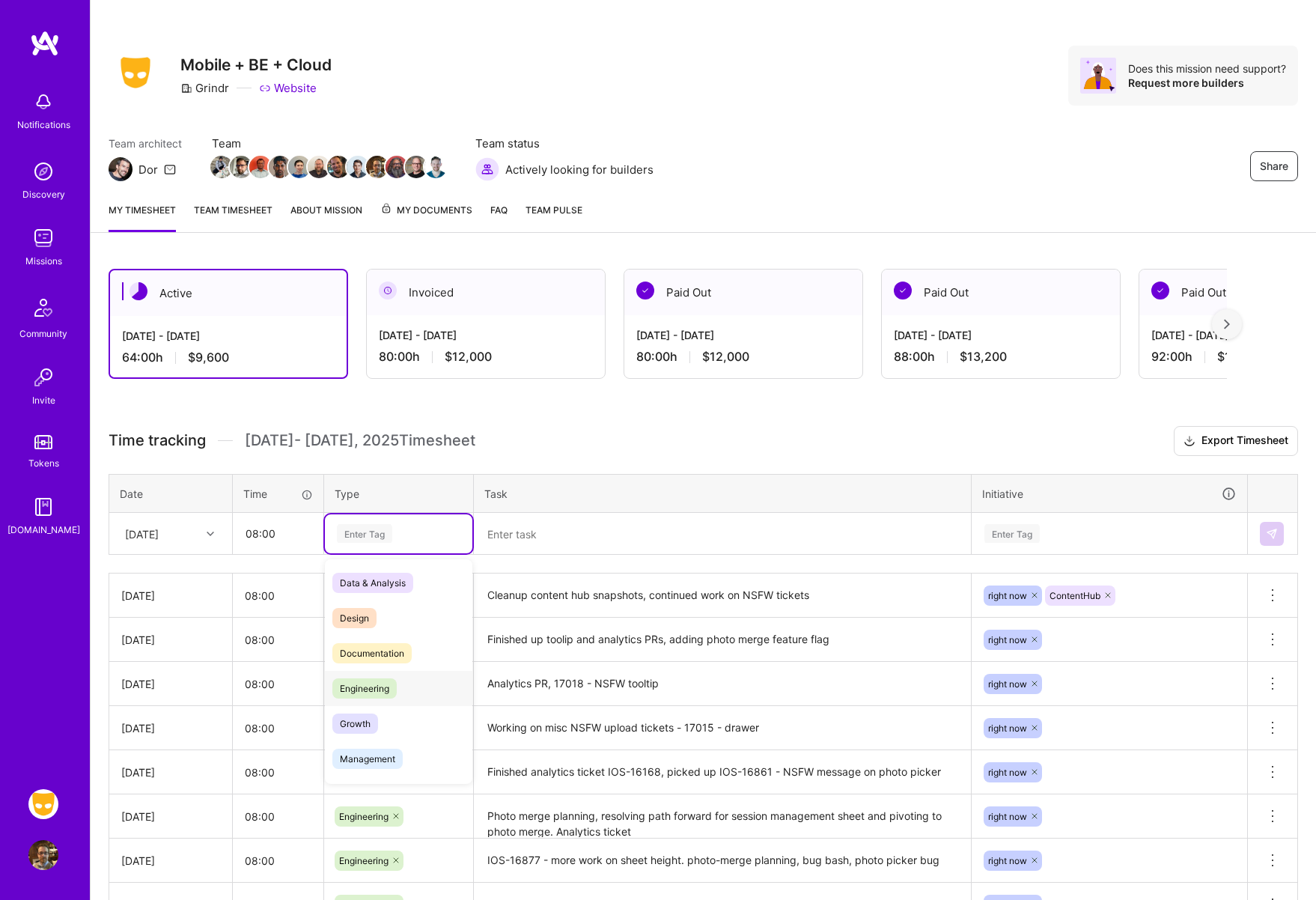
click at [365, 686] on span "Engineering" at bounding box center [365, 688] width 65 height 21
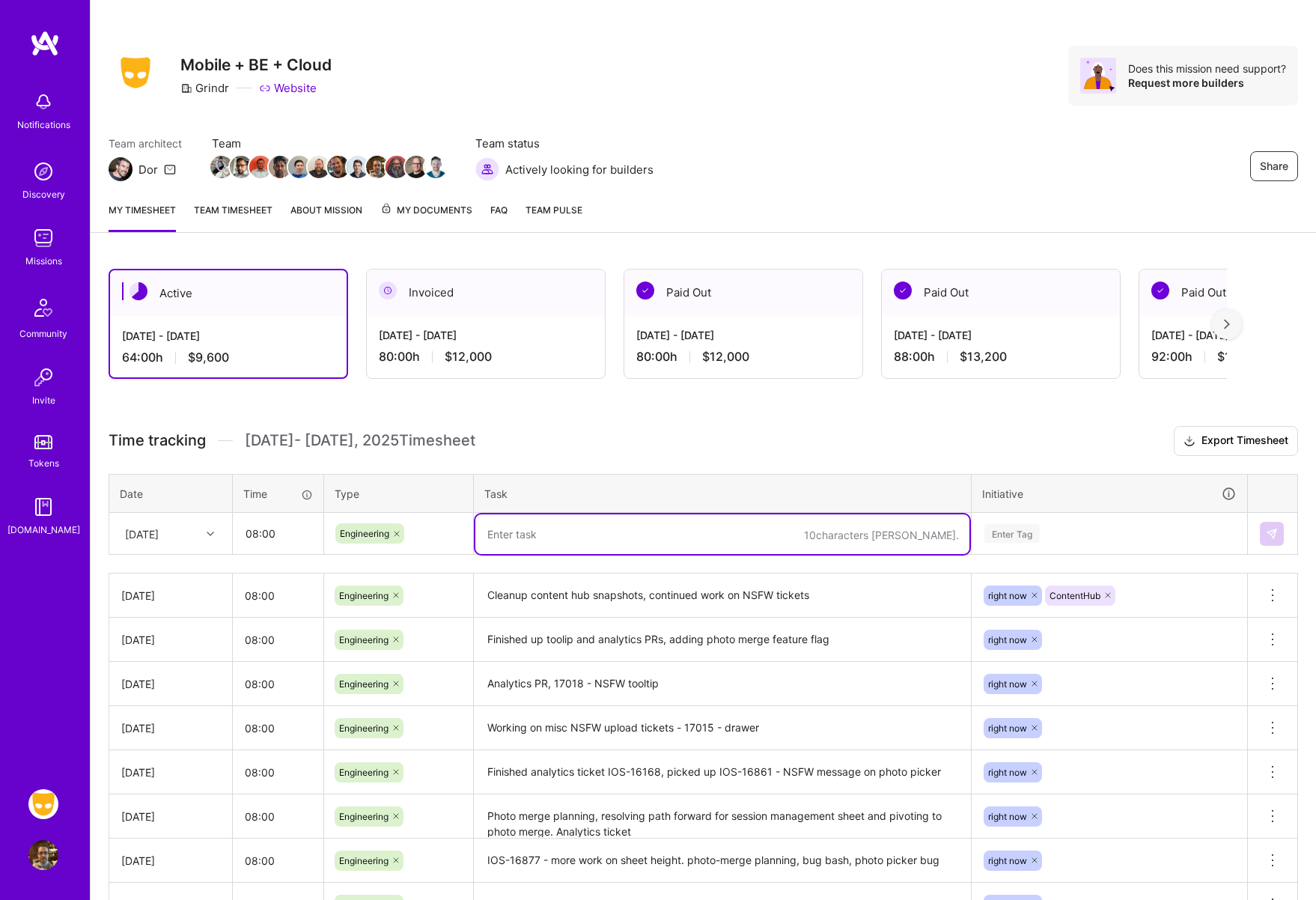
click at [529, 535] on textarea at bounding box center [722, 534] width 494 height 39
type textarea "Started work on main session manager shell updates for Photo Merge"
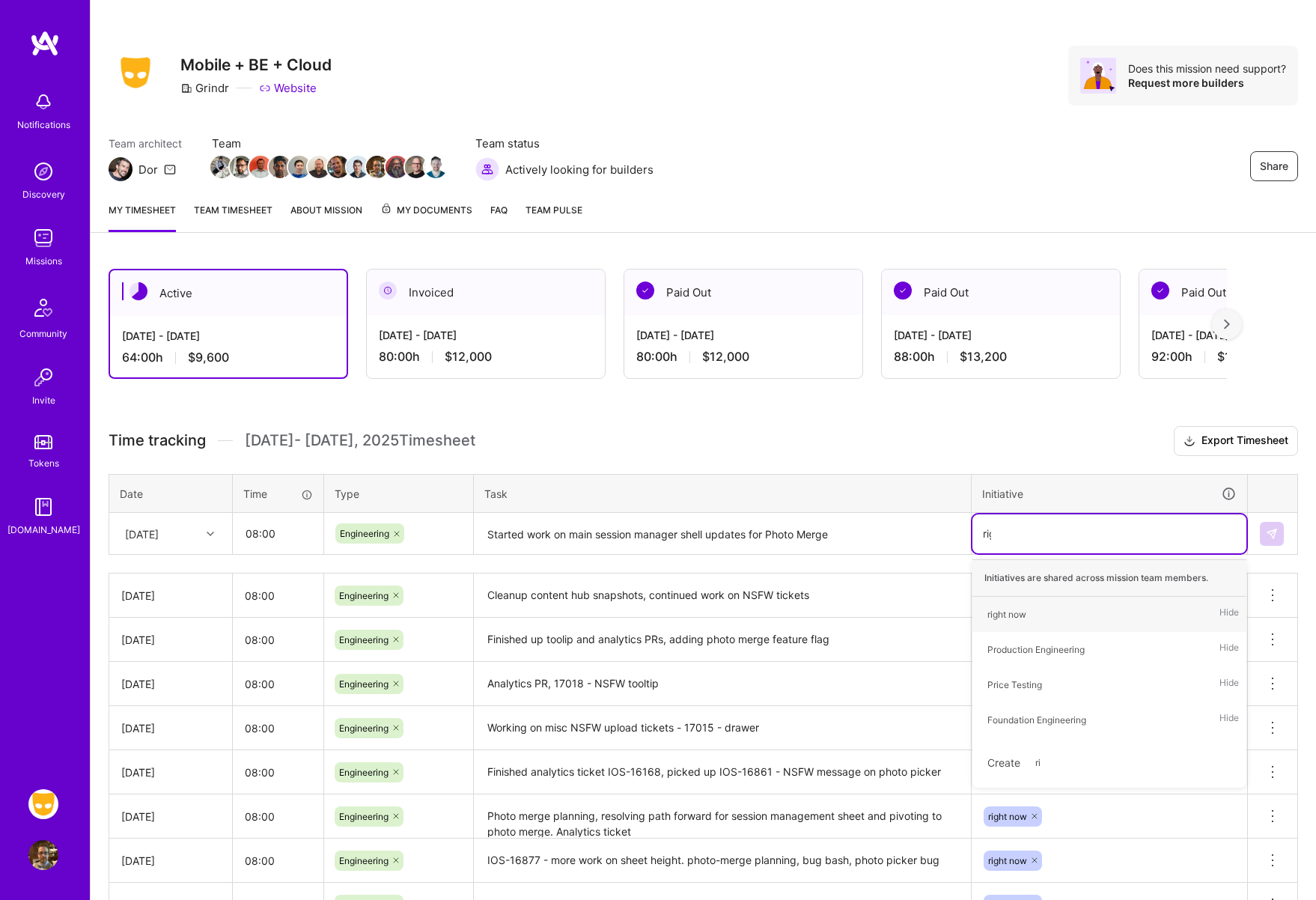
type input "righ"
click at [992, 612] on div "right now" at bounding box center [1007, 615] width 39 height 16
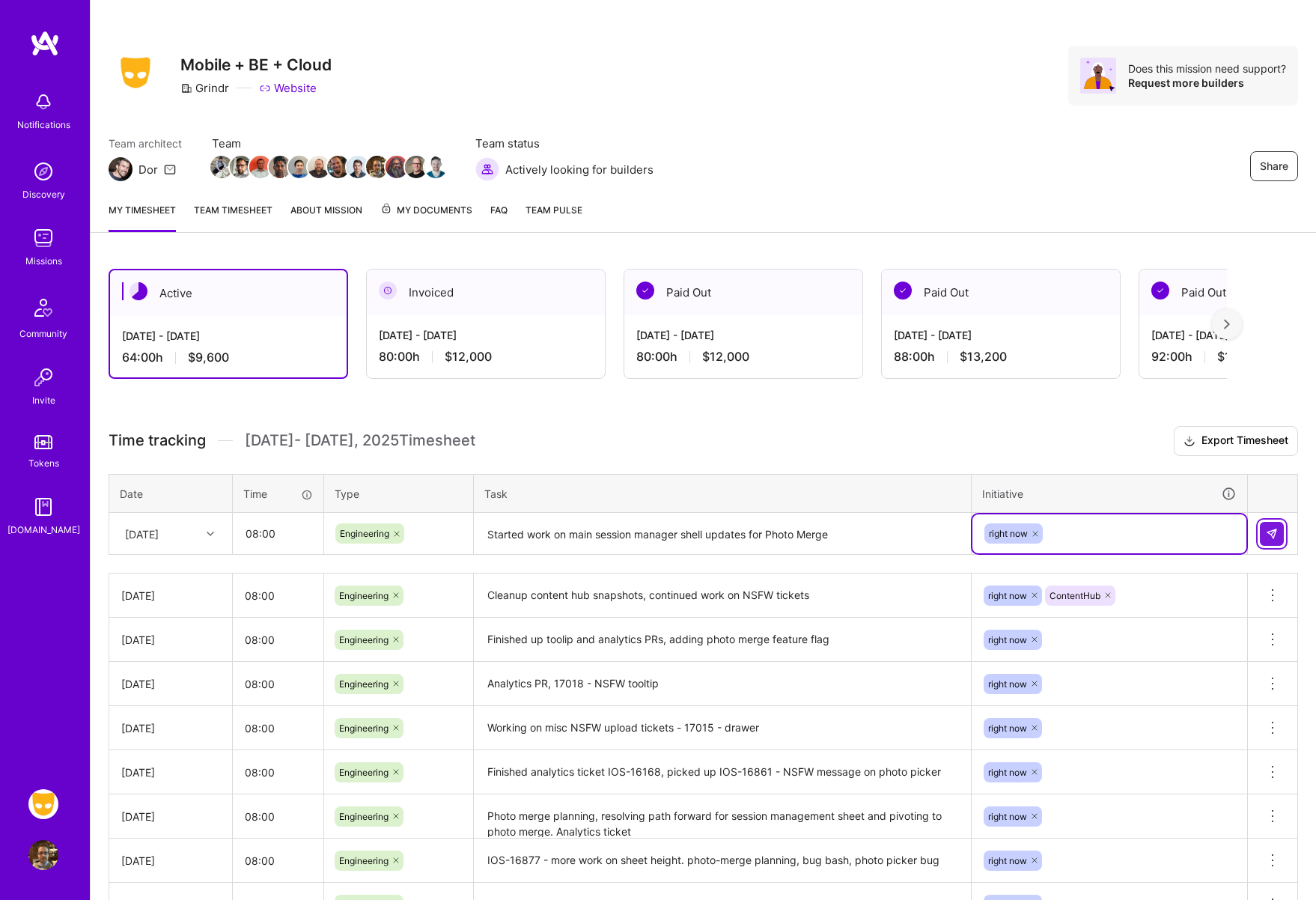
click at [1276, 536] on img at bounding box center [1272, 534] width 12 height 12
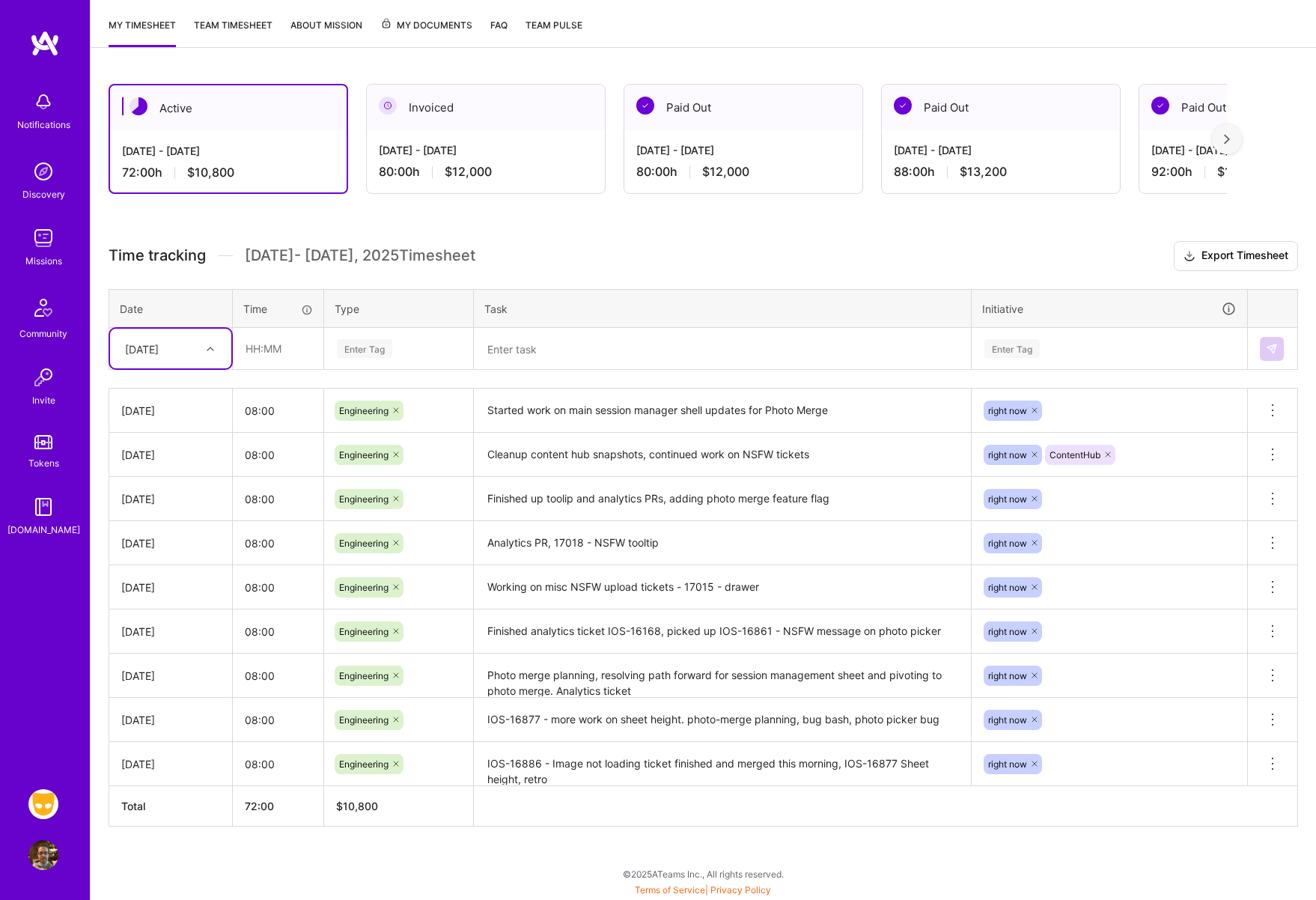
scroll to position [192, 0]
click at [709, 242] on h3 "Time tracking [DATE] - [DATE] Timesheet Export Timesheet" at bounding box center [704, 256] width 1190 height 30
